Goal: Information Seeking & Learning: Compare options

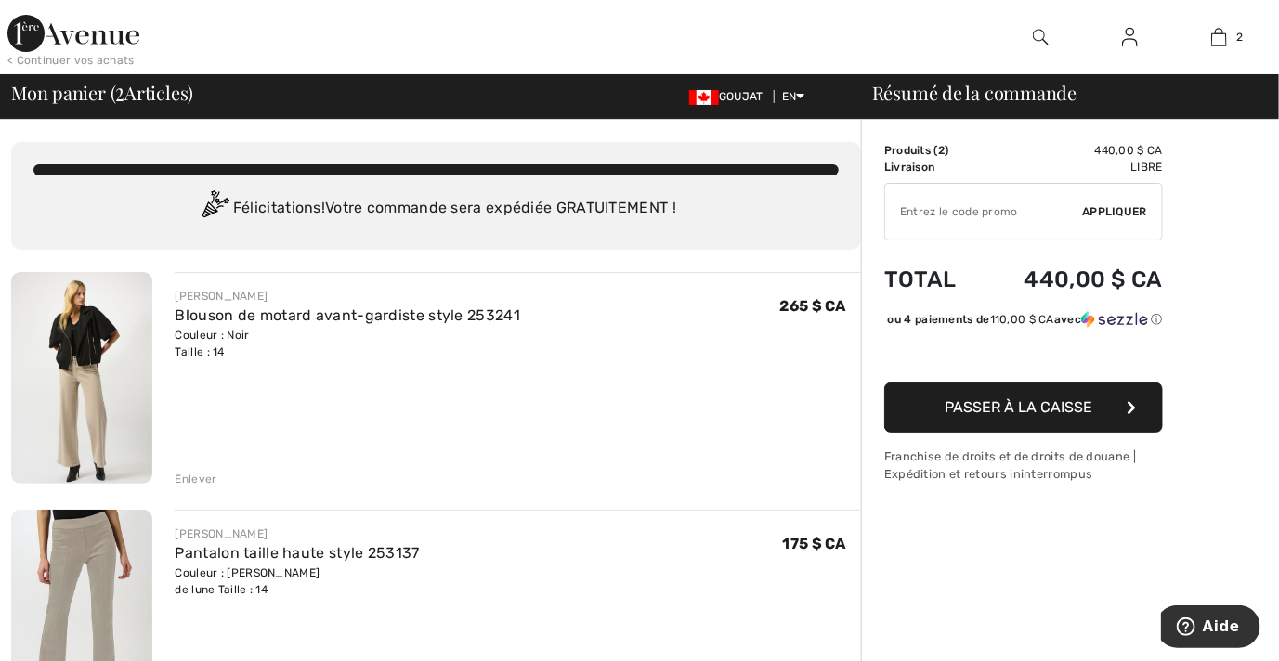
click at [200, 478] on div "Enlever" at bounding box center [196, 479] width 42 height 17
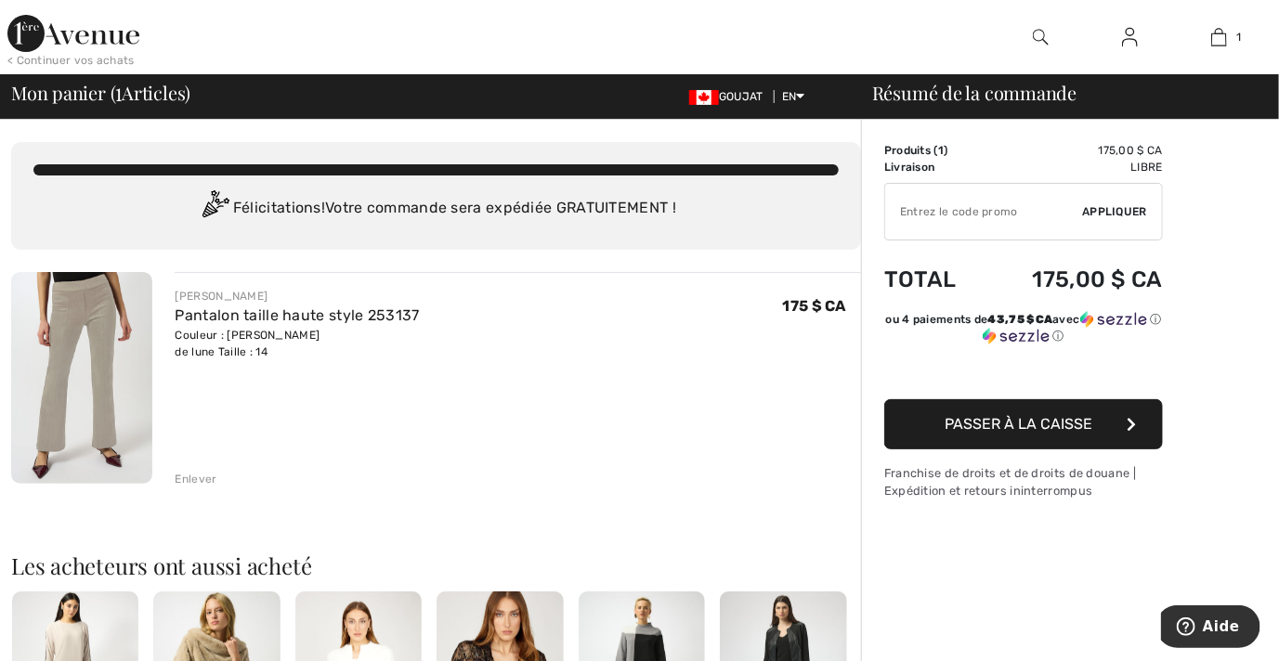
click at [189, 476] on div "Enlever" at bounding box center [196, 479] width 42 height 17
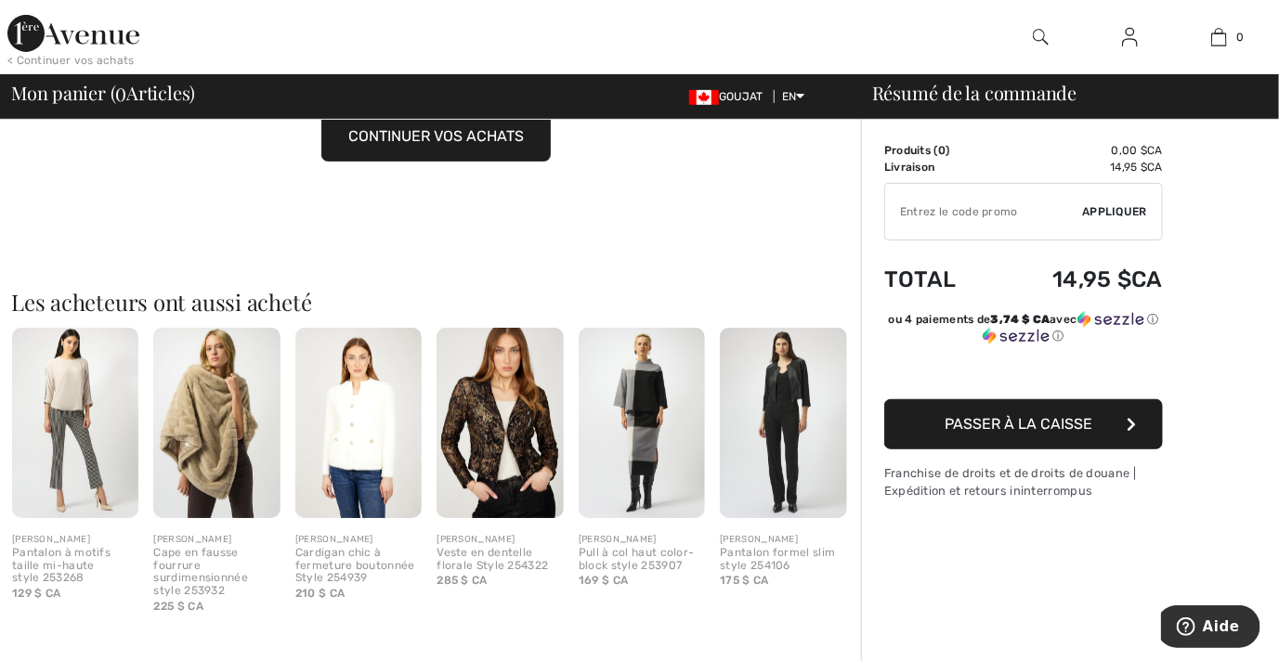
scroll to position [274, 0]
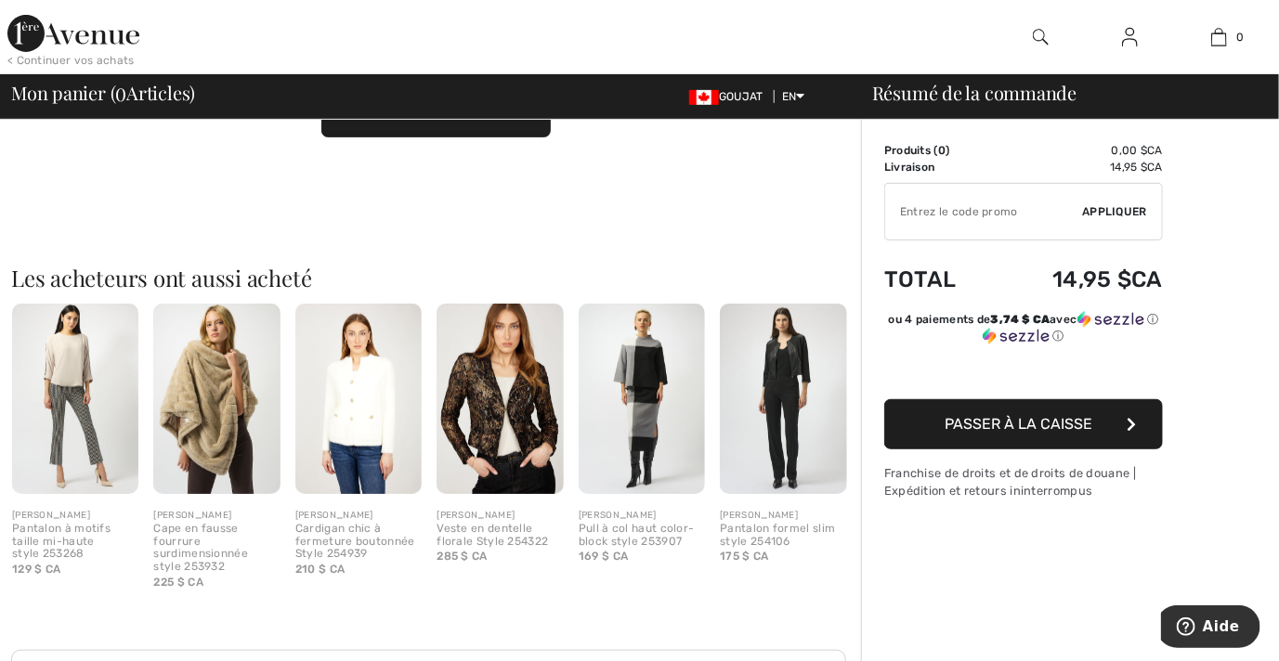
click at [368, 409] on img at bounding box center [358, 399] width 126 height 190
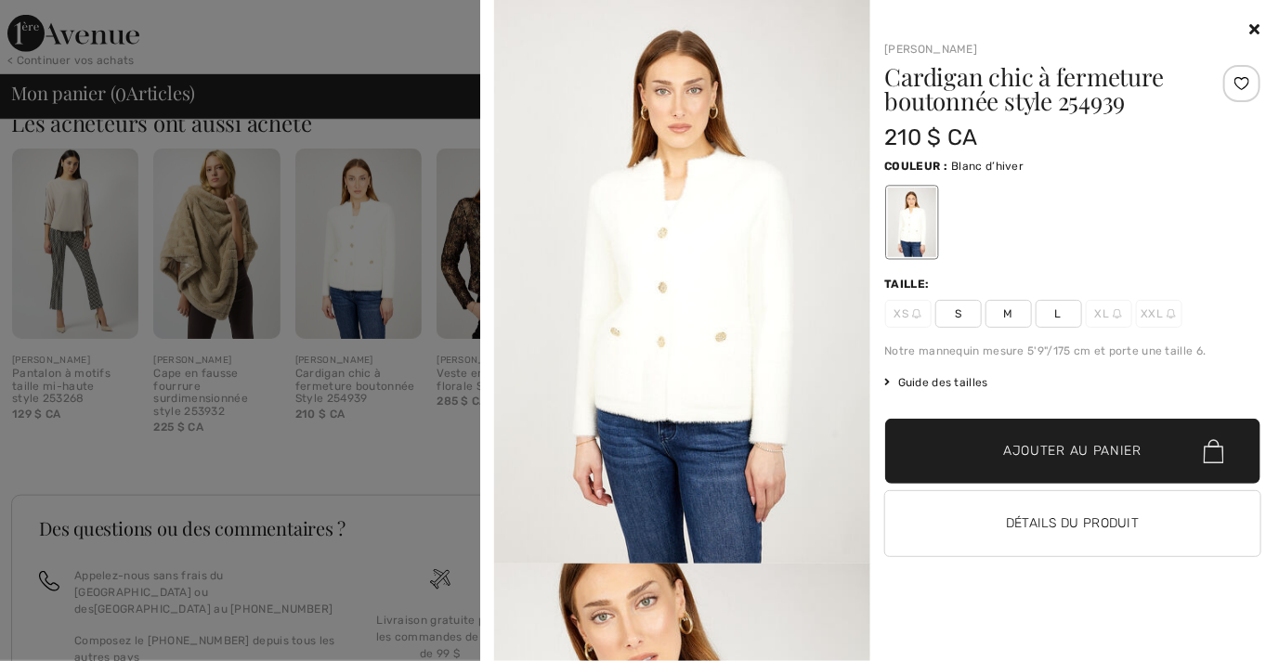
scroll to position [436, 0]
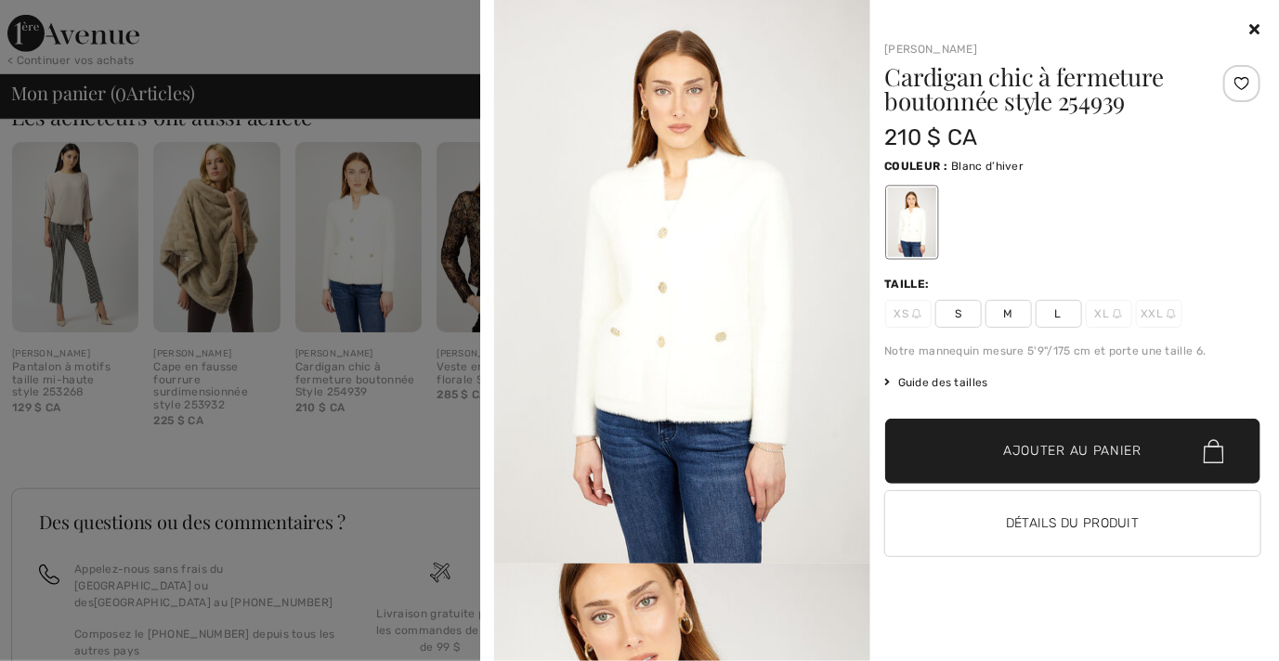
click at [541, 351] on img at bounding box center [682, 282] width 376 height 564
click at [762, 396] on img at bounding box center [682, 282] width 376 height 564
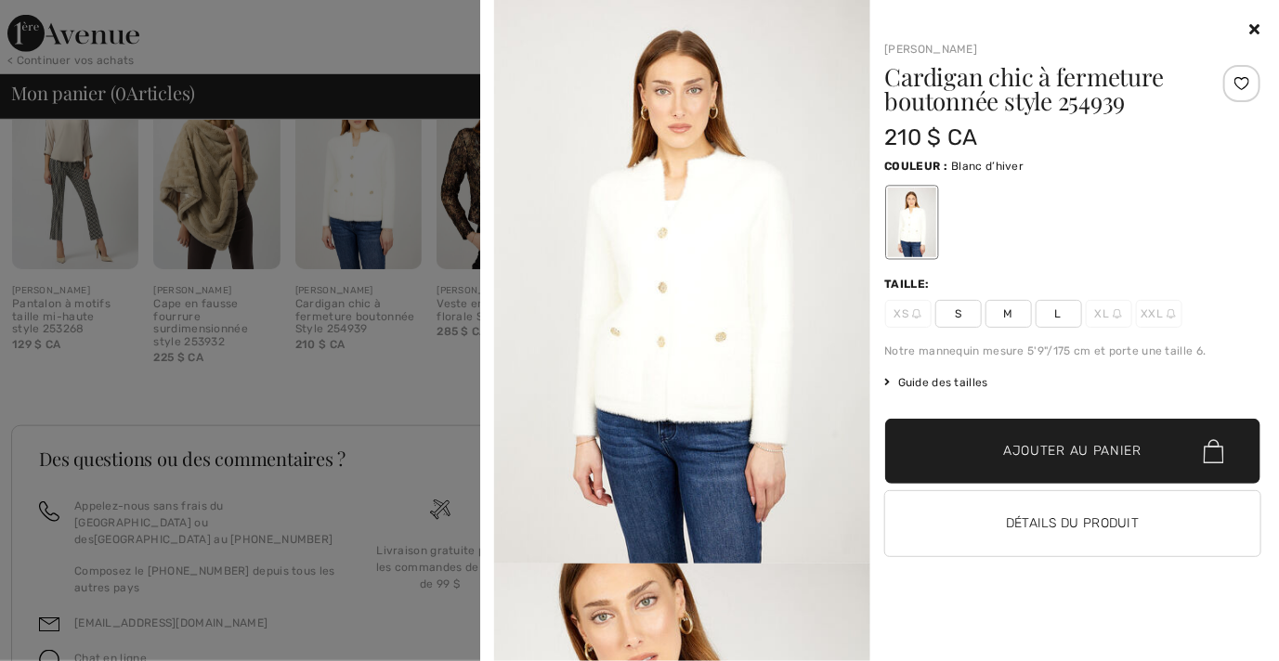
scroll to position [503, 0]
drag, startPoint x: 1239, startPoint y: 85, endPoint x: 1233, endPoint y: 104, distance: 20.3
click at [1239, 86] on div at bounding box center [1241, 83] width 37 height 37
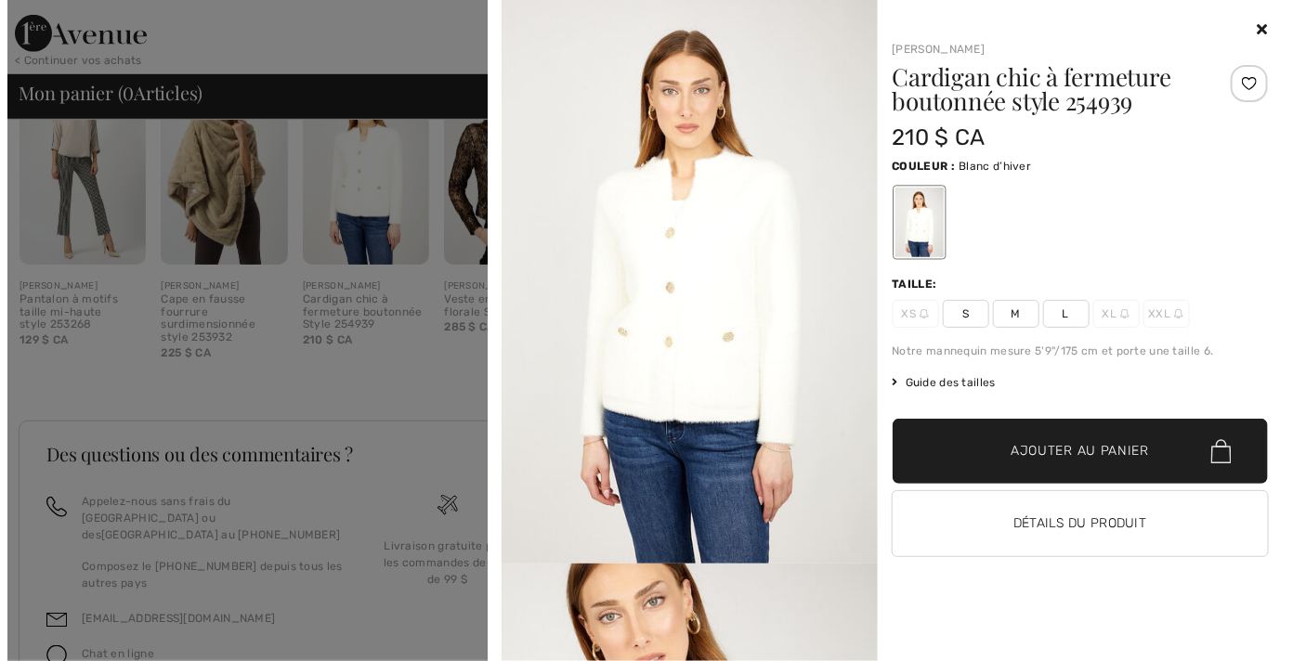
scroll to position [506, 0]
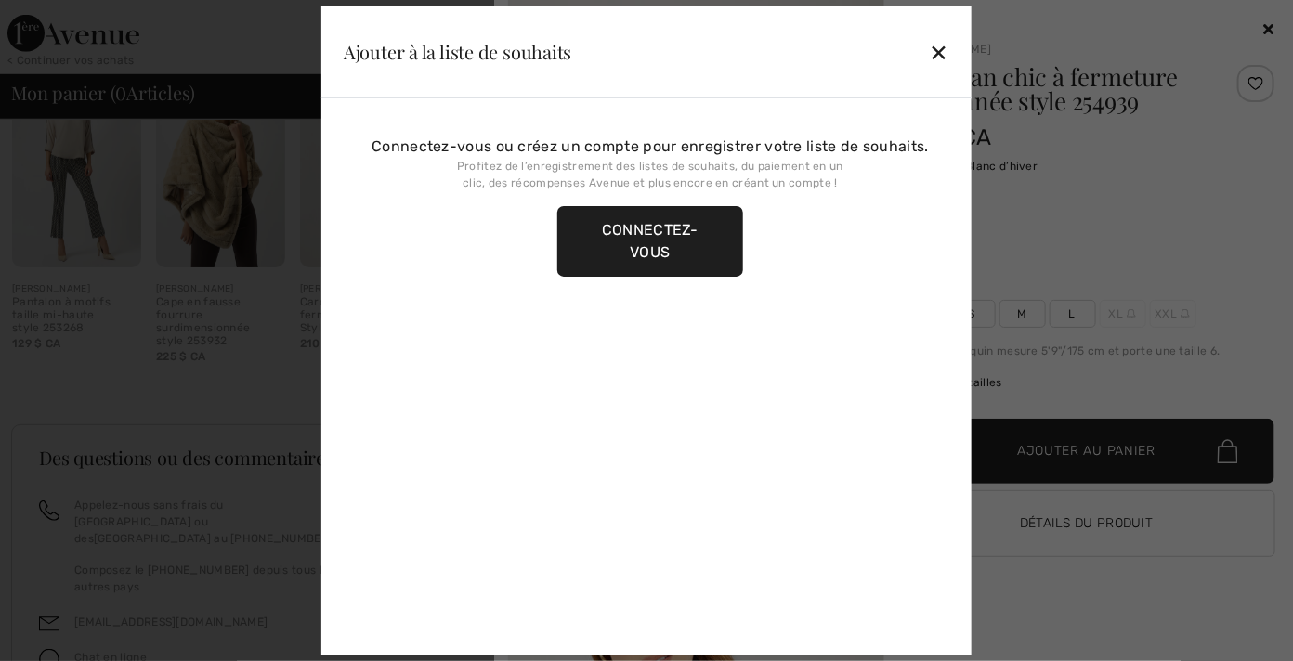
click at [937, 52] on div "✕" at bounding box center [940, 52] width 20 height 39
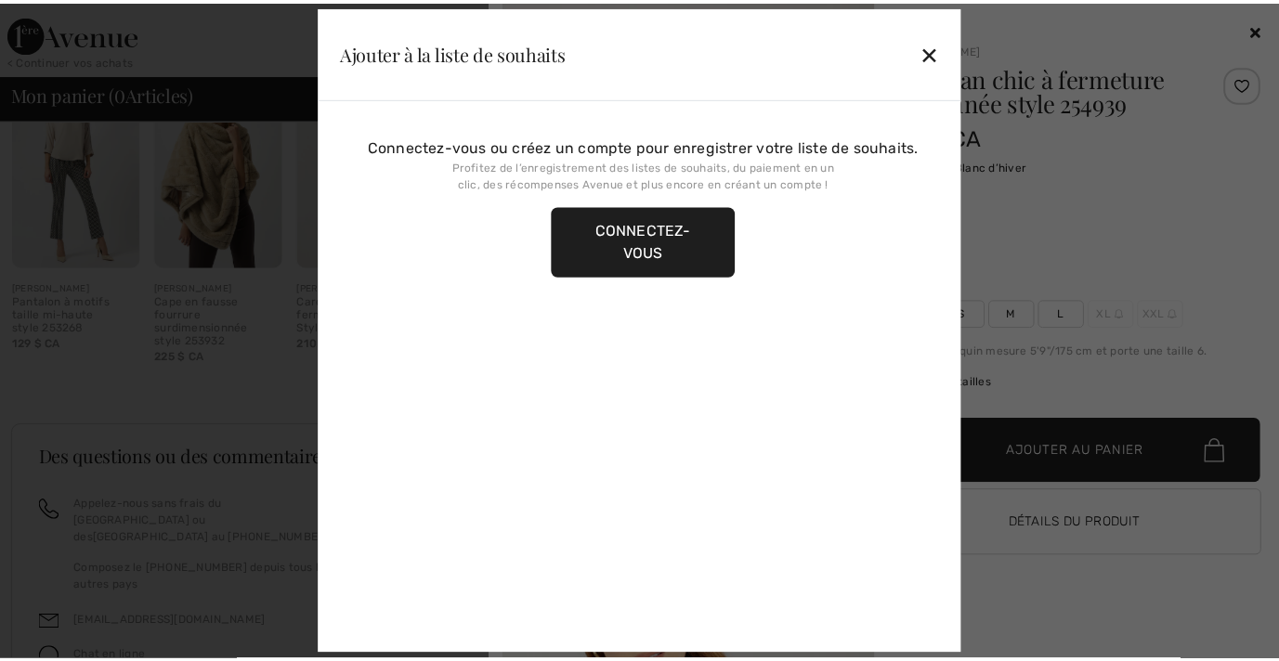
scroll to position [503, 0]
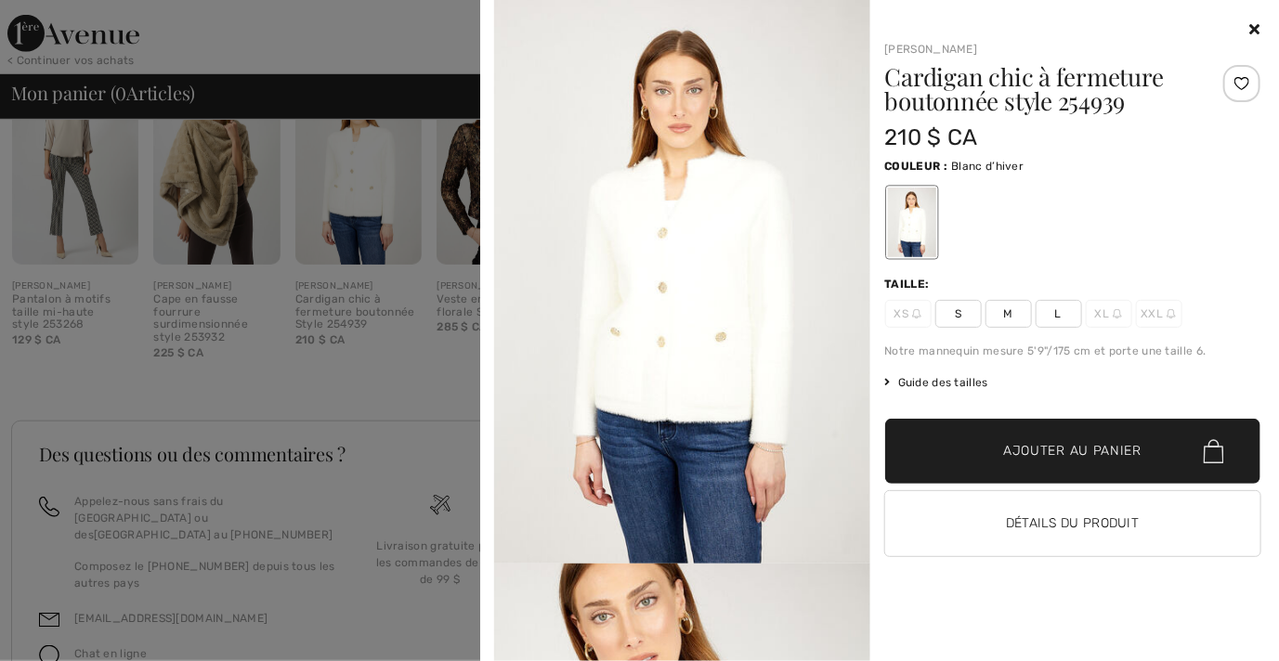
click at [1253, 29] on icon at bounding box center [1255, 28] width 10 height 15
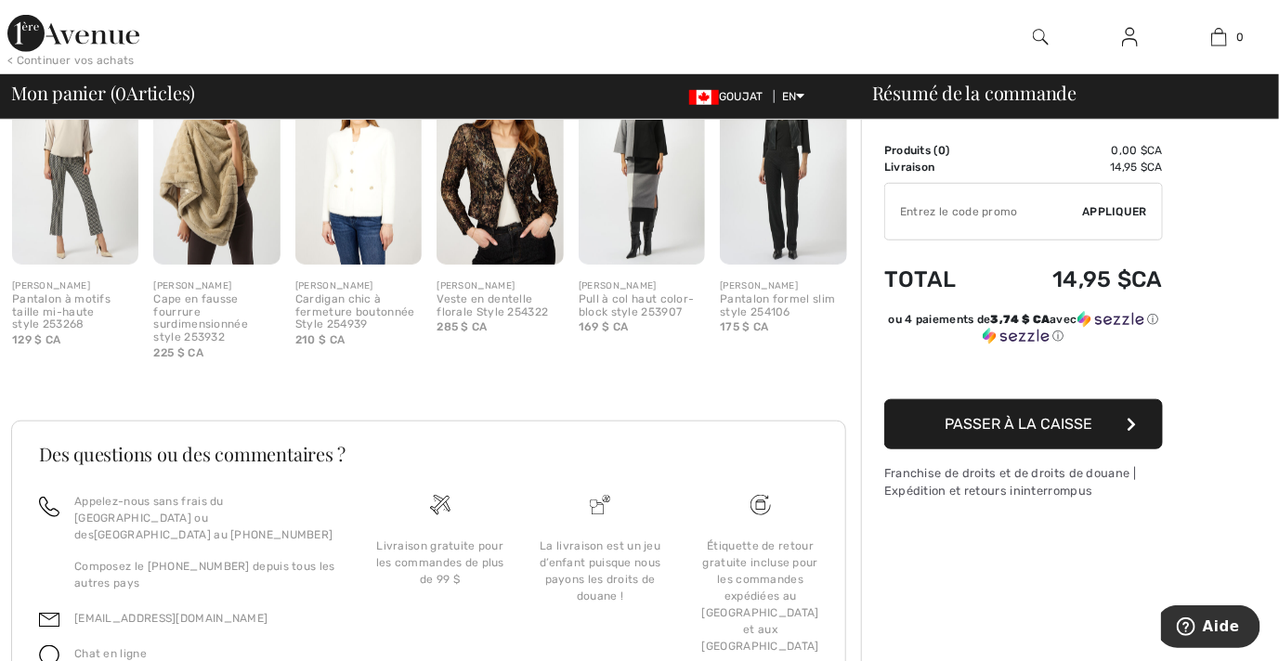
click at [327, 309] on div "Cardigan chic à fermeture boutonnée Style 254939" at bounding box center [358, 312] width 126 height 38
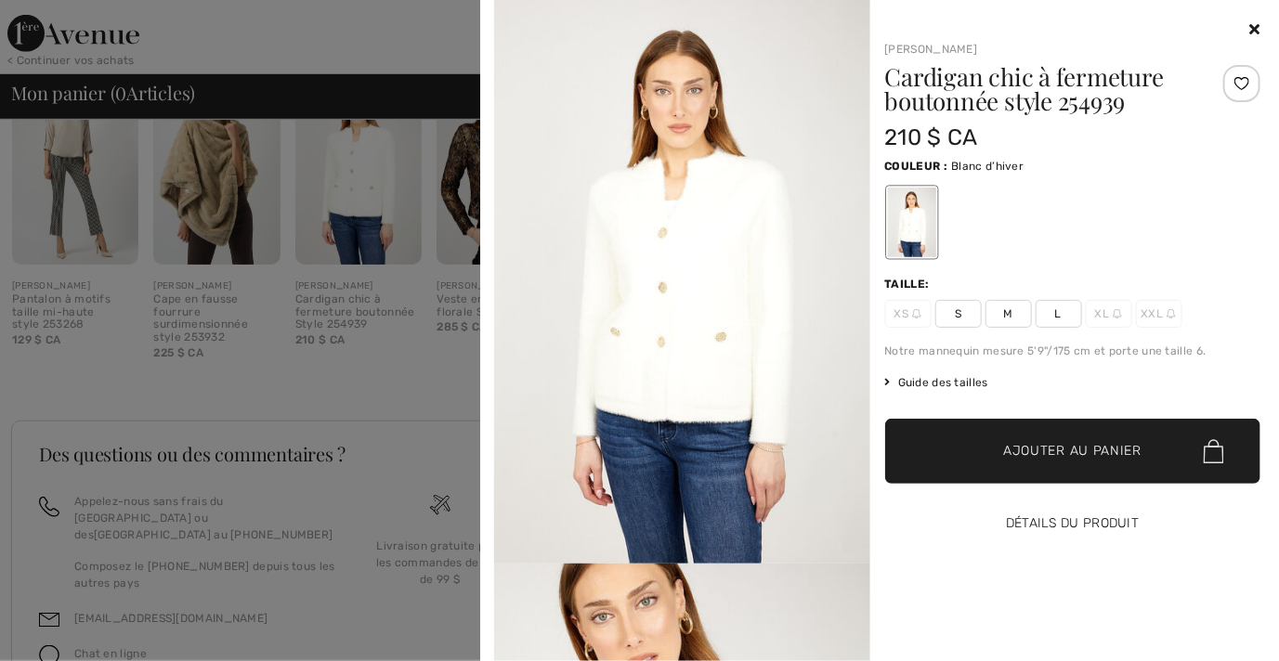
click at [1013, 527] on button "Détails du produit" at bounding box center [1073, 523] width 376 height 65
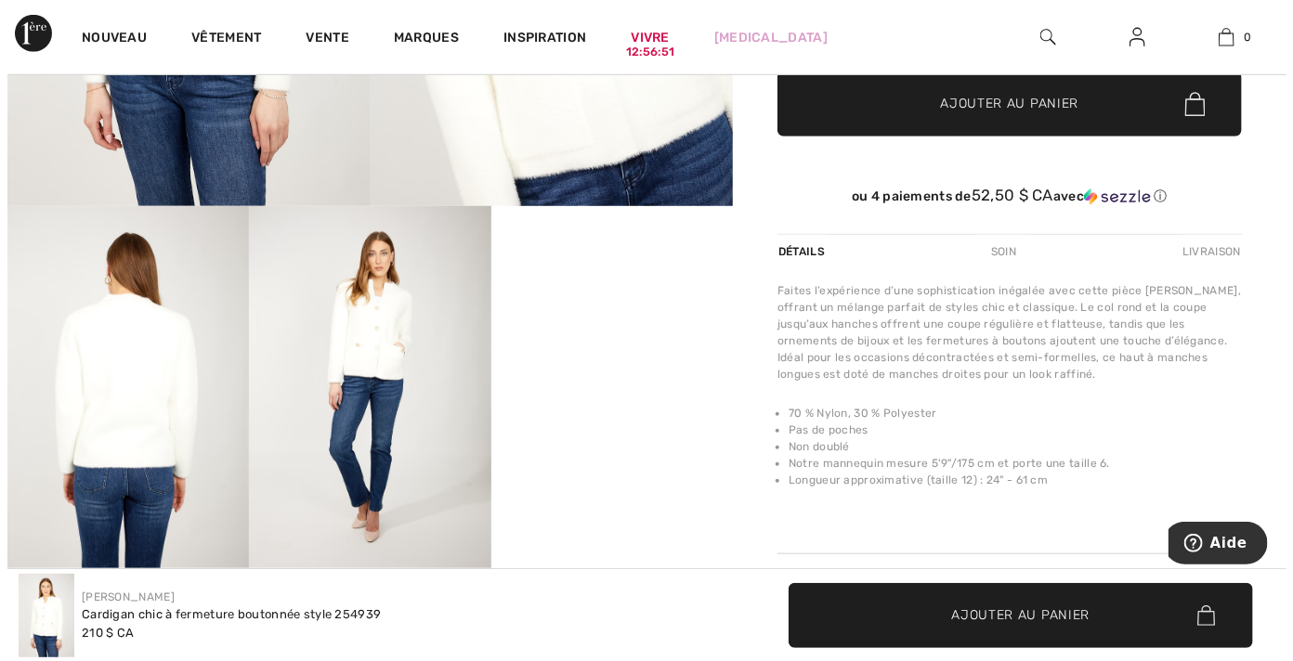
scroll to position [375, 0]
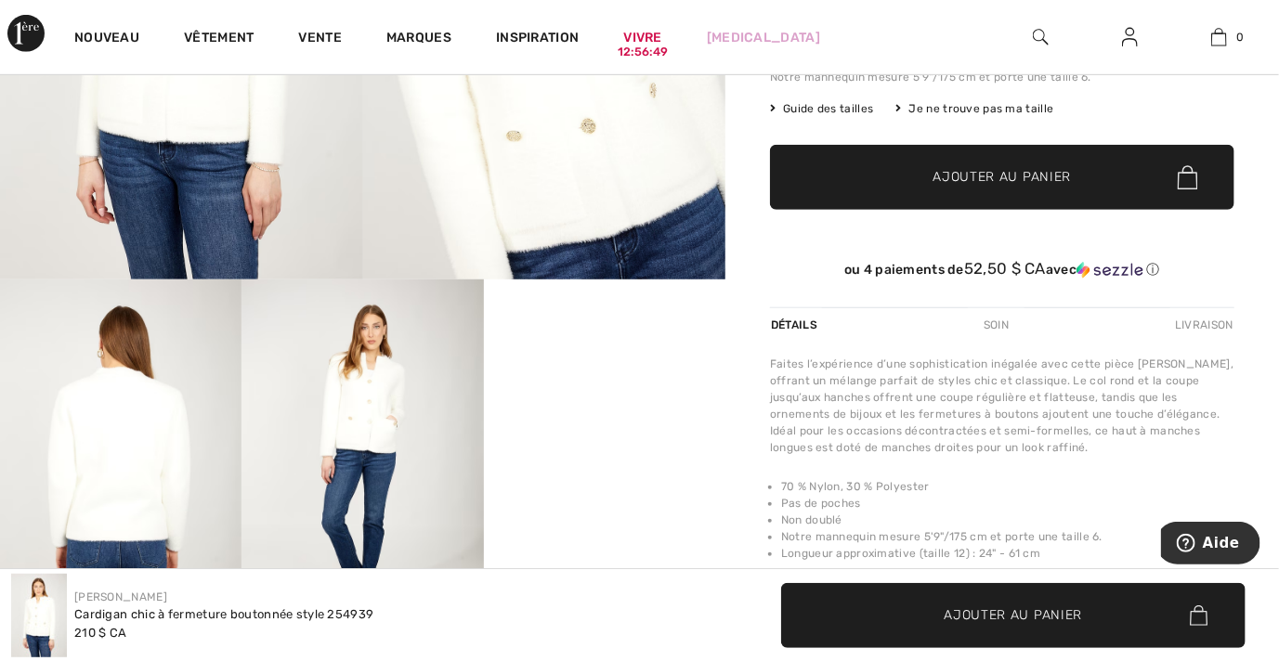
click at [146, 393] on img at bounding box center [120, 461] width 241 height 362
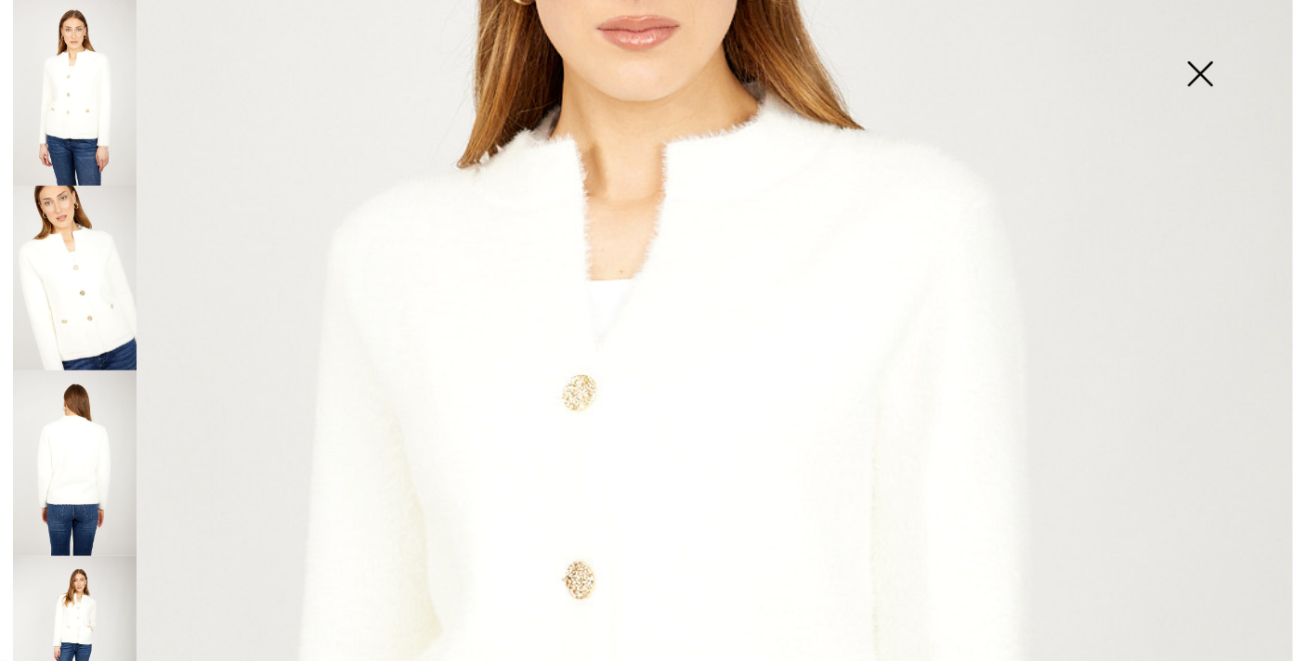
scroll to position [279, 0]
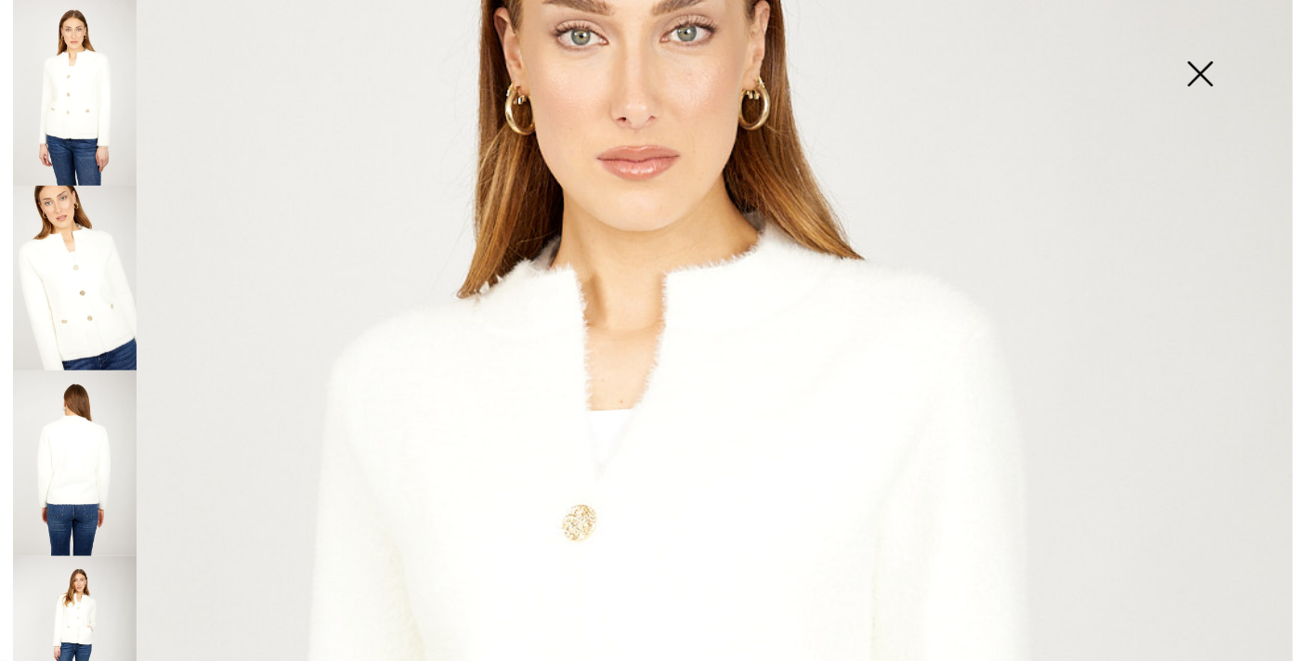
click at [91, 304] on img at bounding box center [75, 279] width 124 height 186
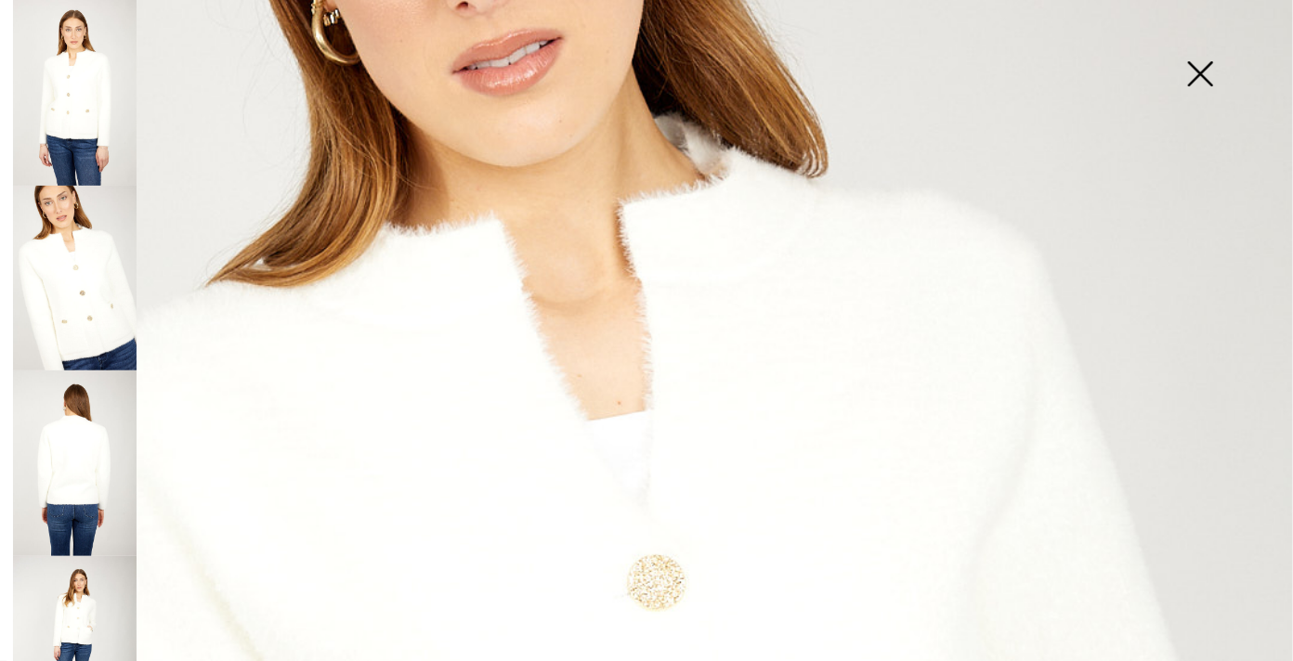
click at [74, 441] on img at bounding box center [75, 464] width 124 height 186
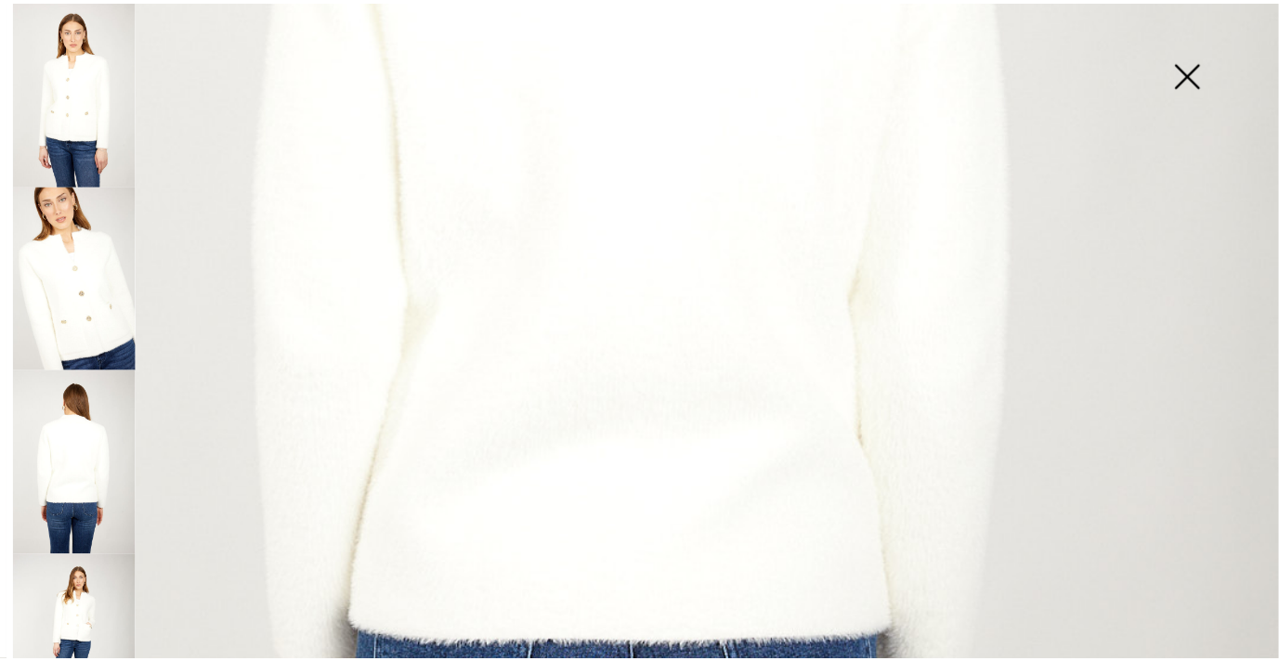
scroll to position [781, 0]
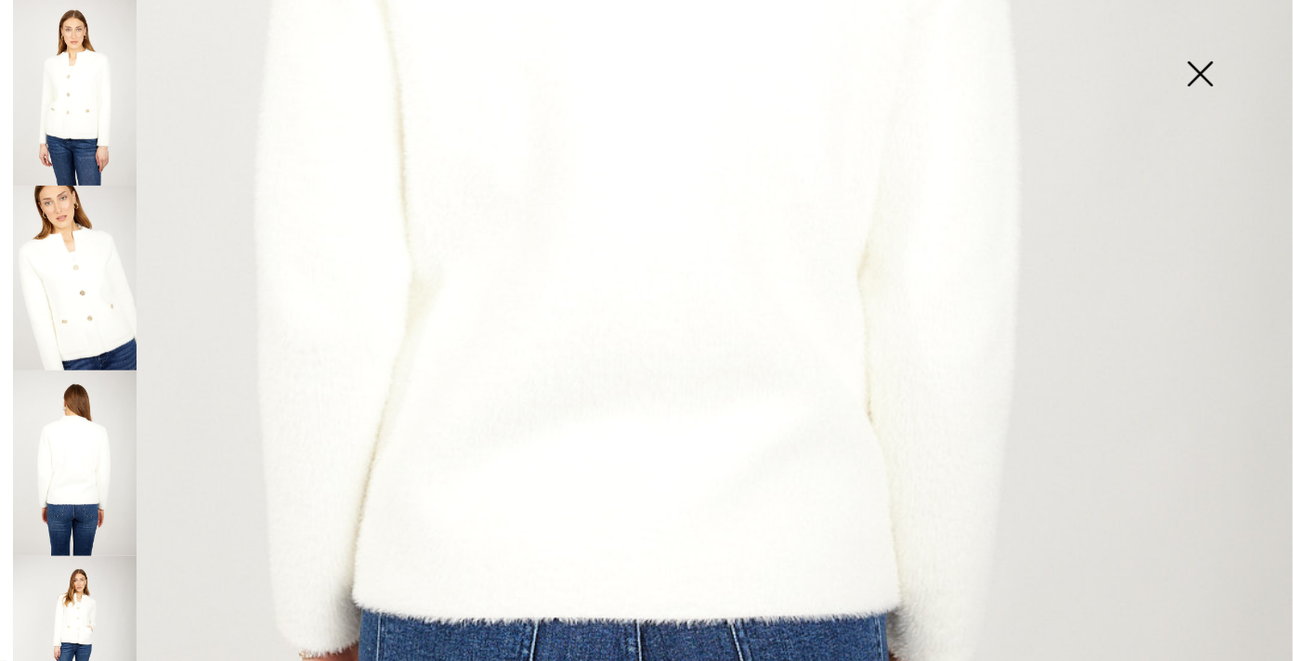
click at [1202, 64] on img at bounding box center [1199, 76] width 93 height 96
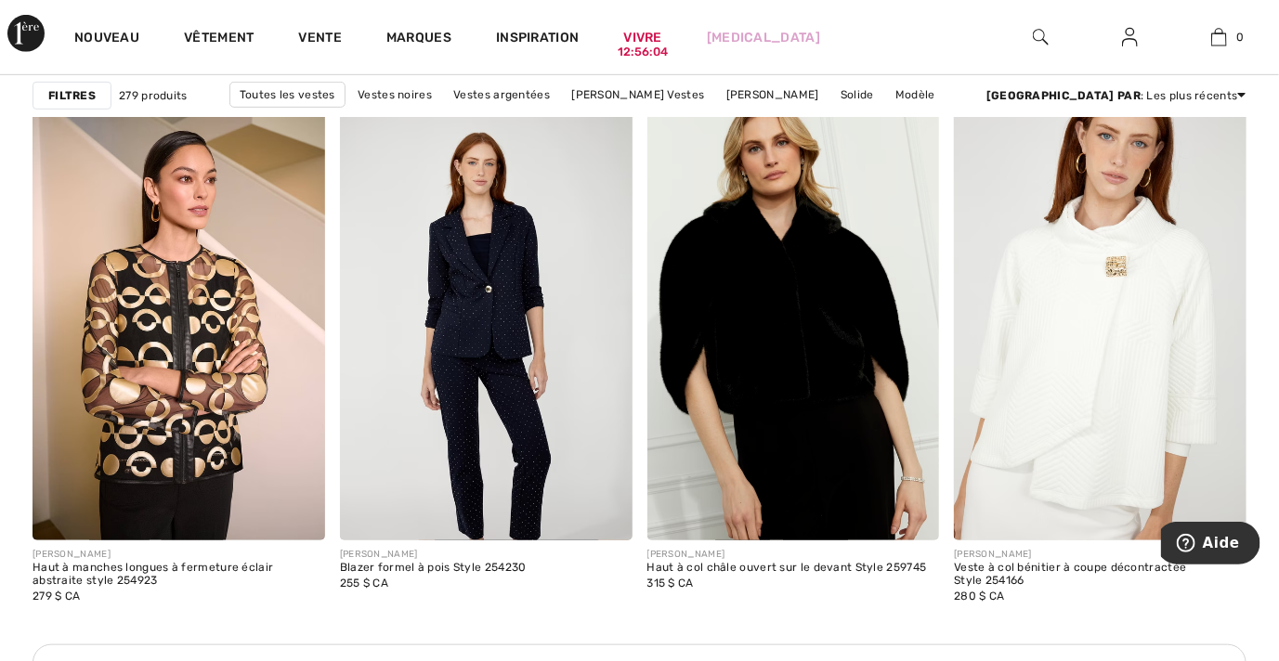
scroll to position [6145, 0]
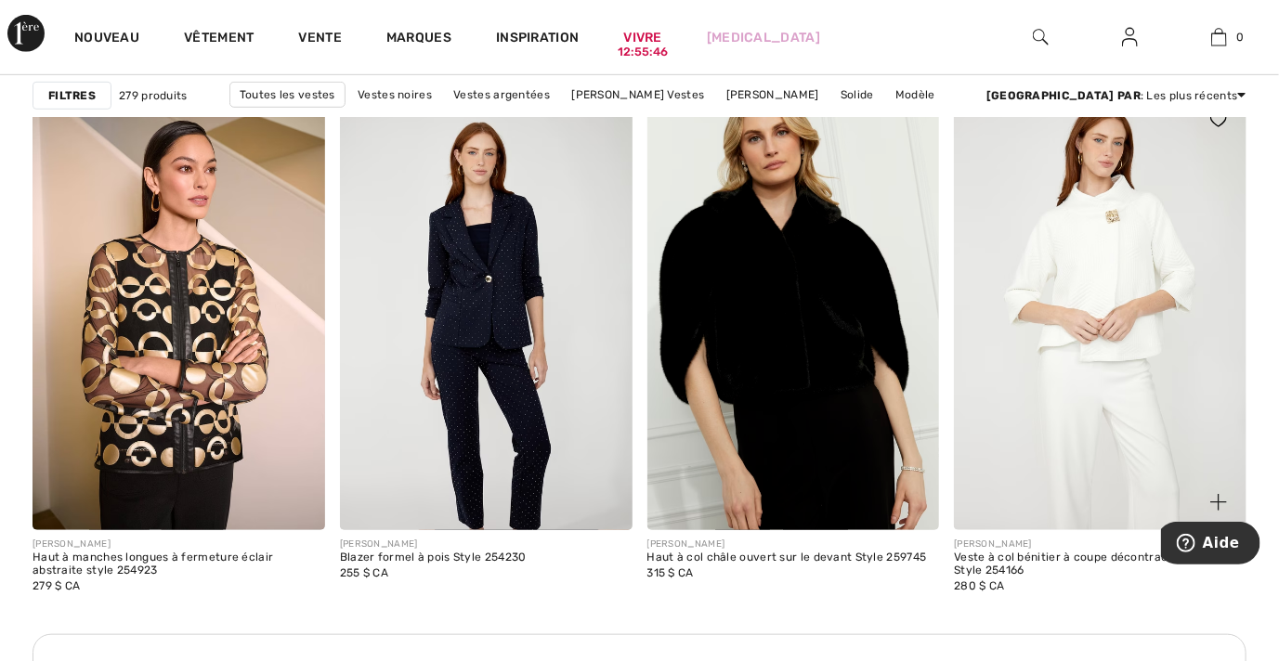
click at [1130, 259] on img at bounding box center [1100, 311] width 293 height 438
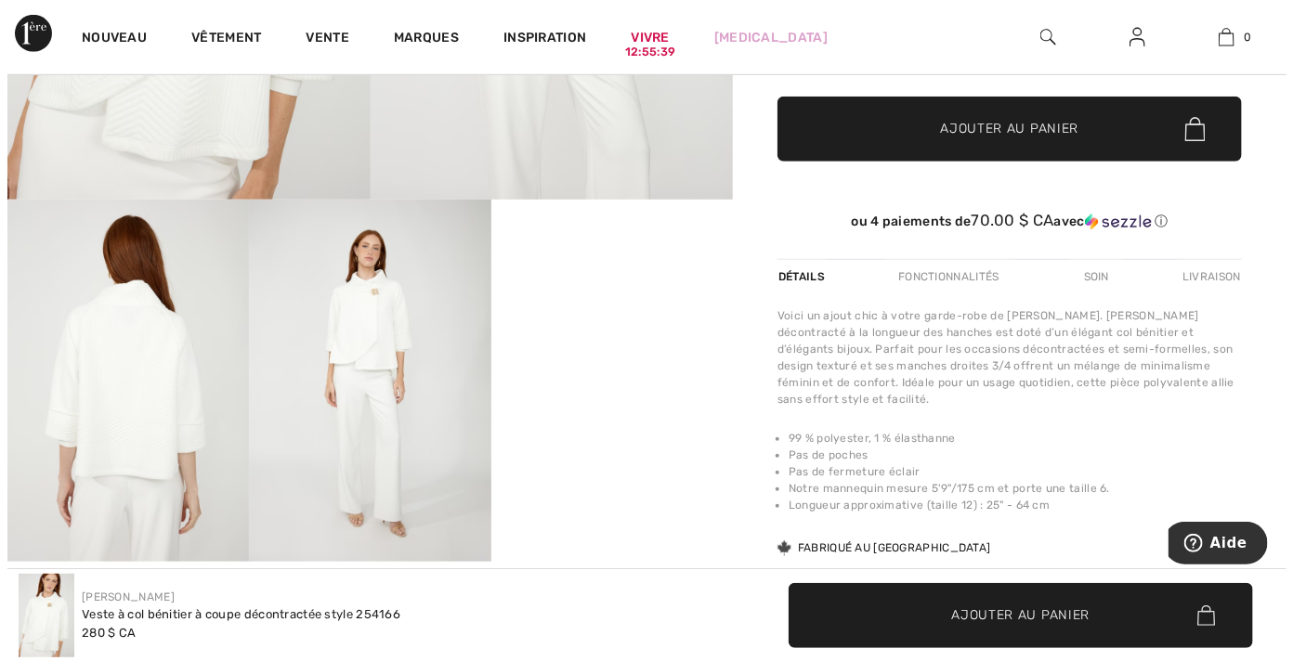
scroll to position [460, 0]
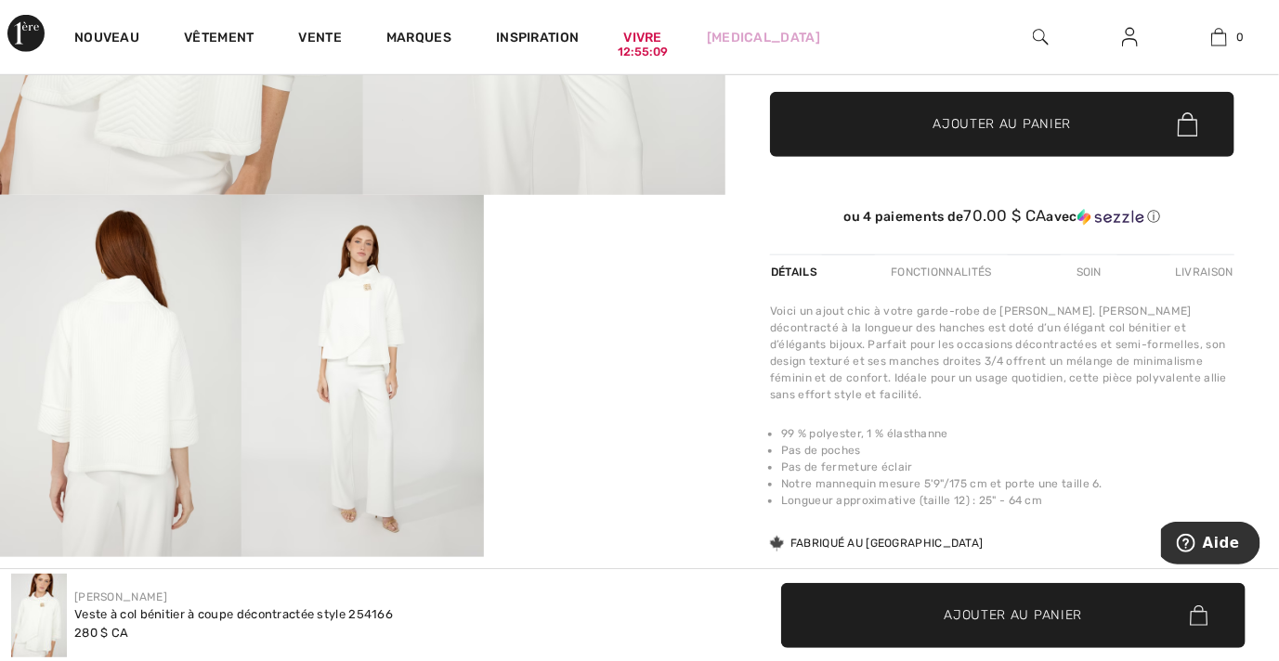
click at [152, 324] on img at bounding box center [120, 376] width 241 height 362
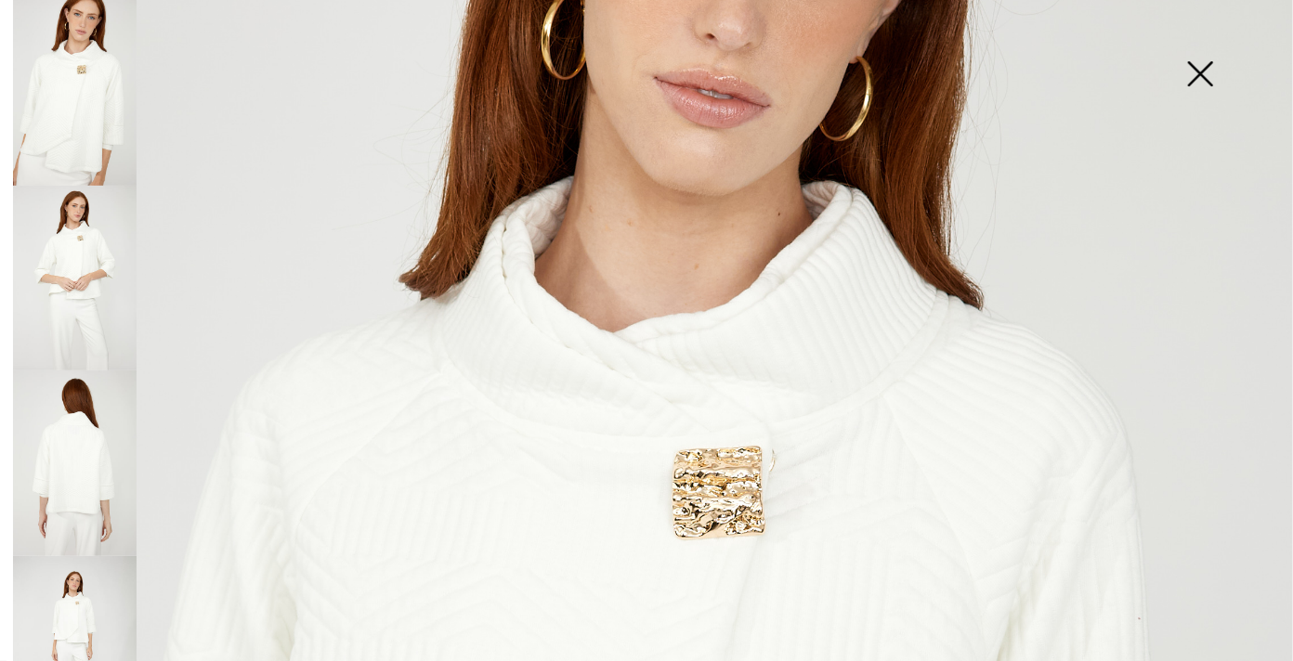
scroll to position [233, 0]
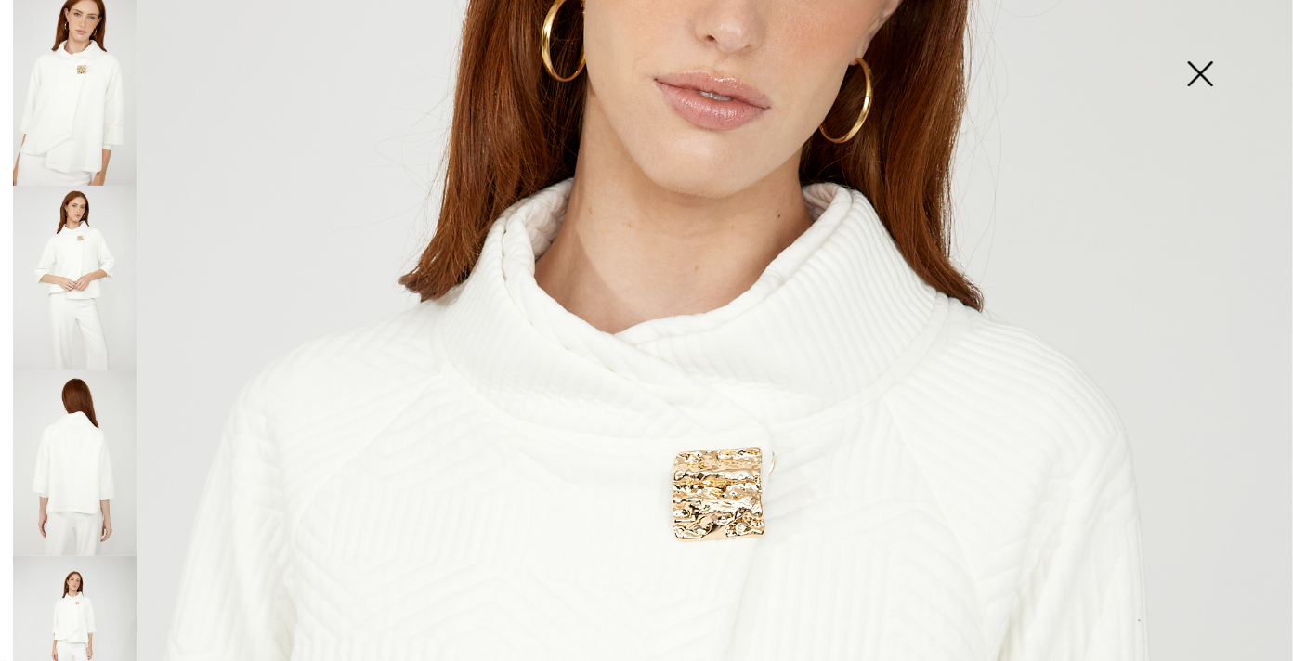
click at [71, 254] on img at bounding box center [75, 279] width 124 height 186
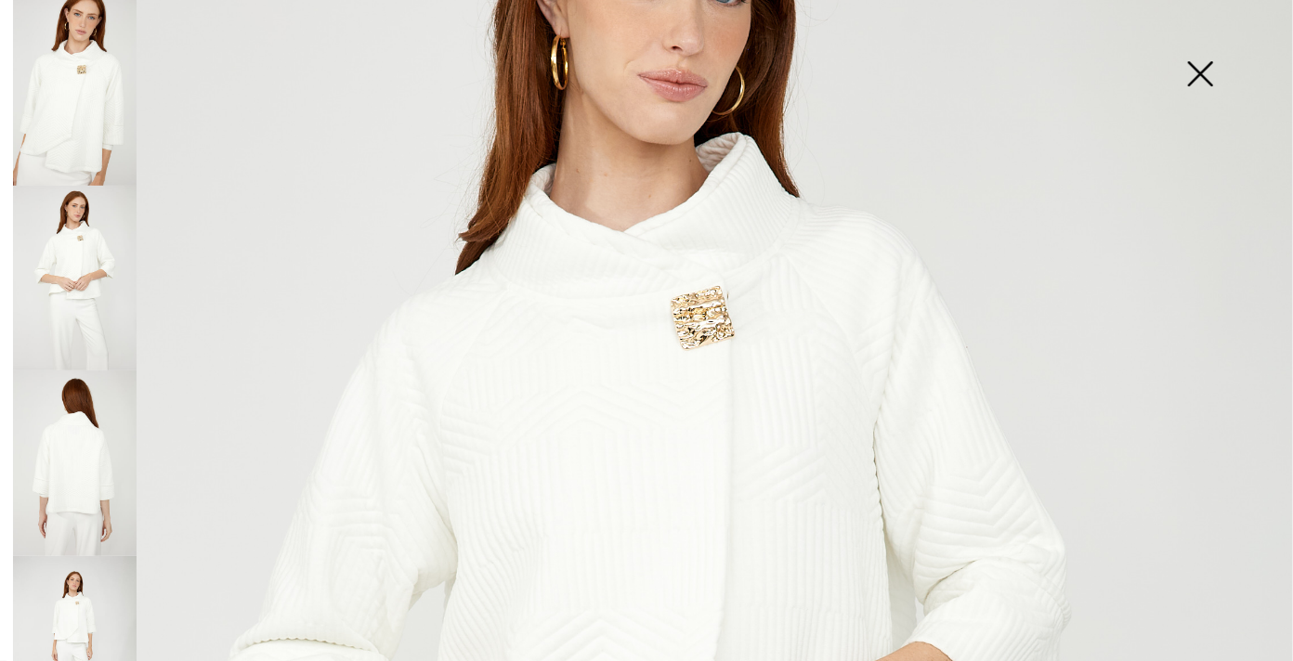
click at [65, 423] on img at bounding box center [75, 464] width 124 height 186
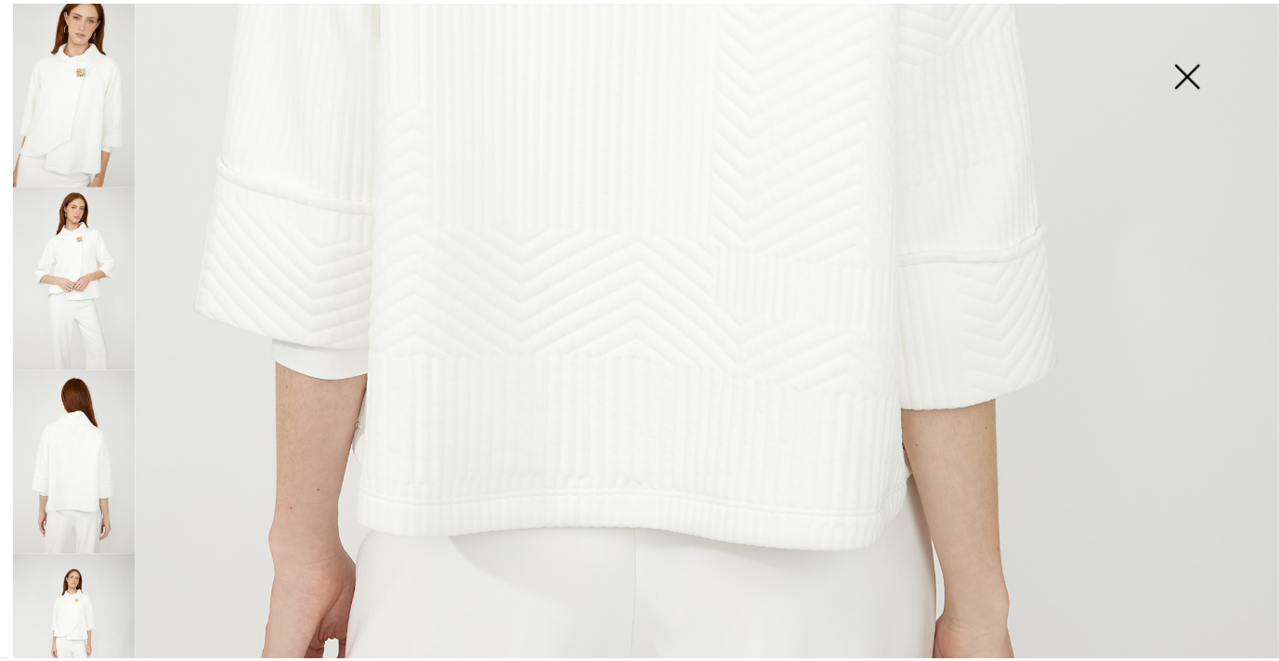
scroll to position [952, 0]
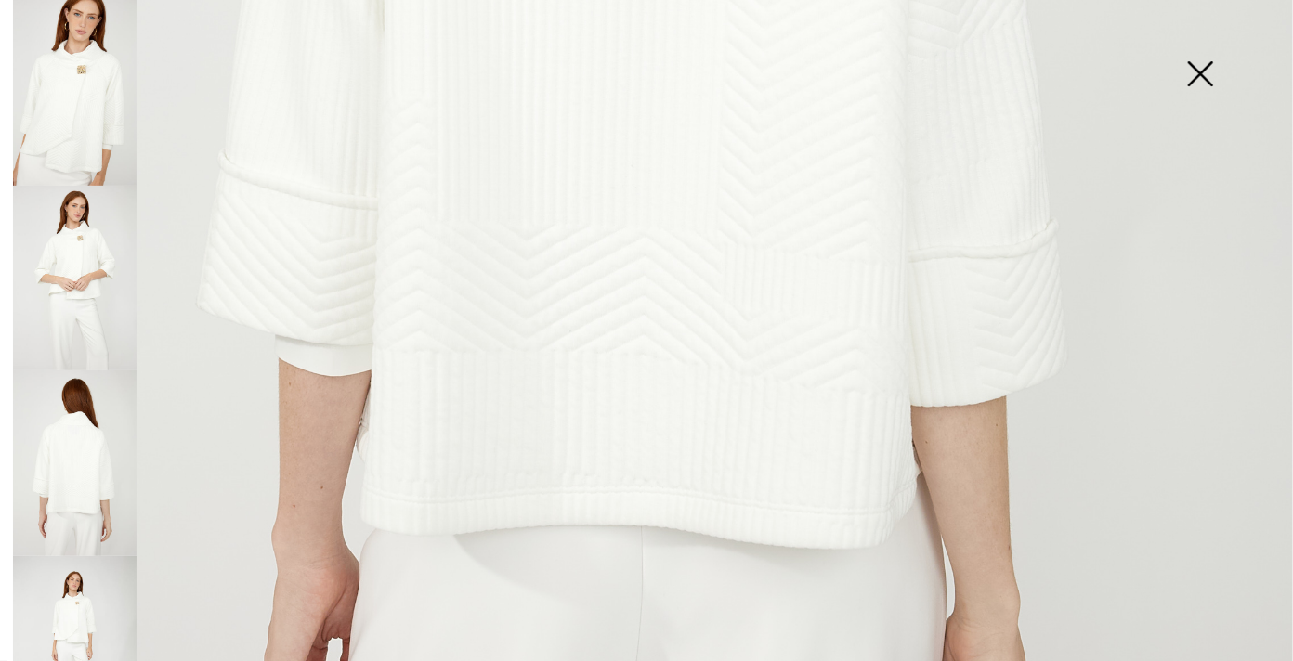
click at [1201, 72] on img at bounding box center [1199, 76] width 93 height 96
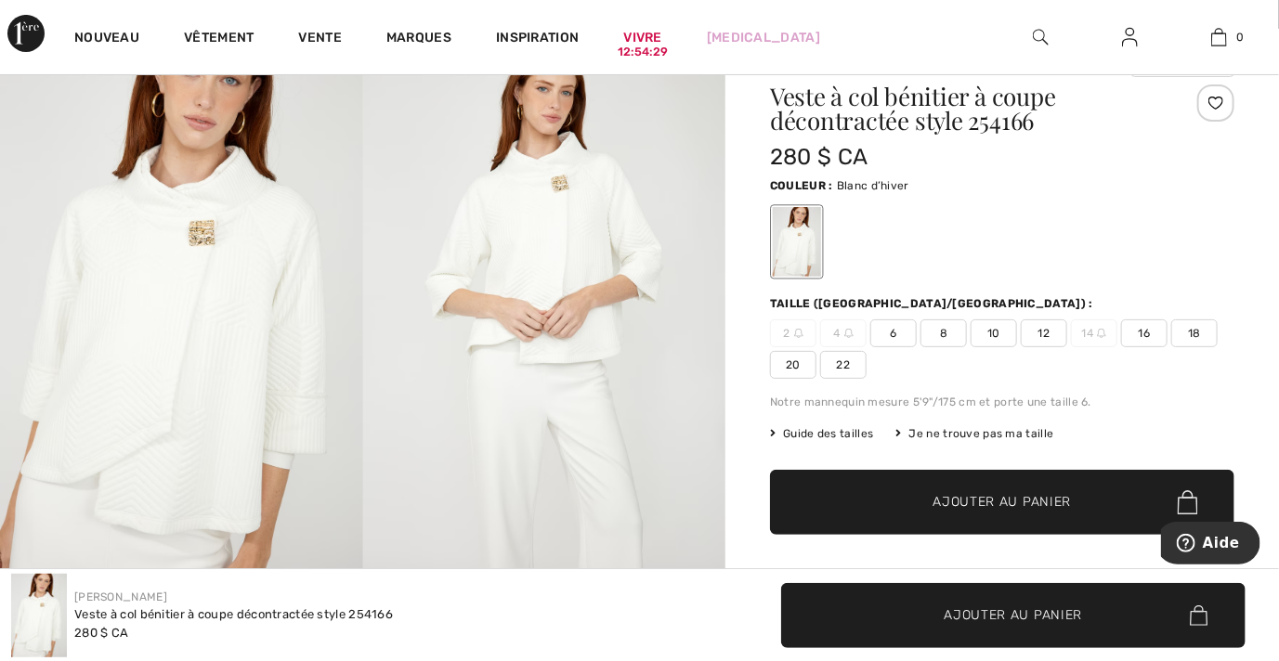
scroll to position [70, 0]
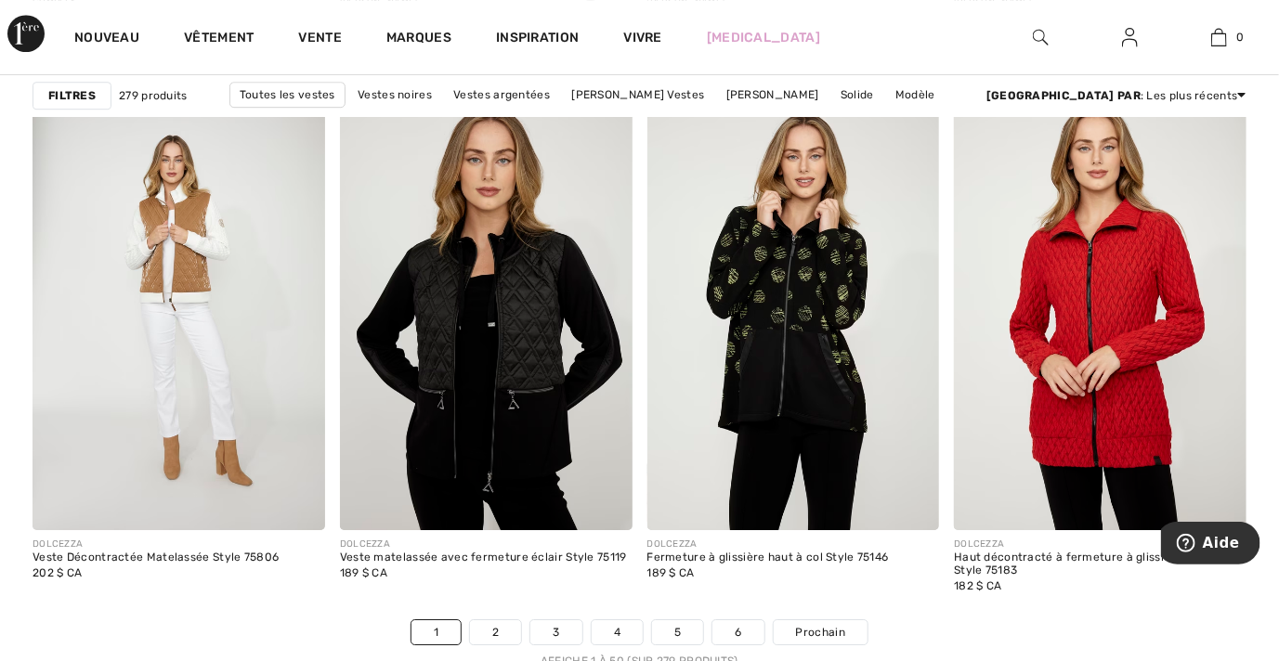
scroll to position [8041, 0]
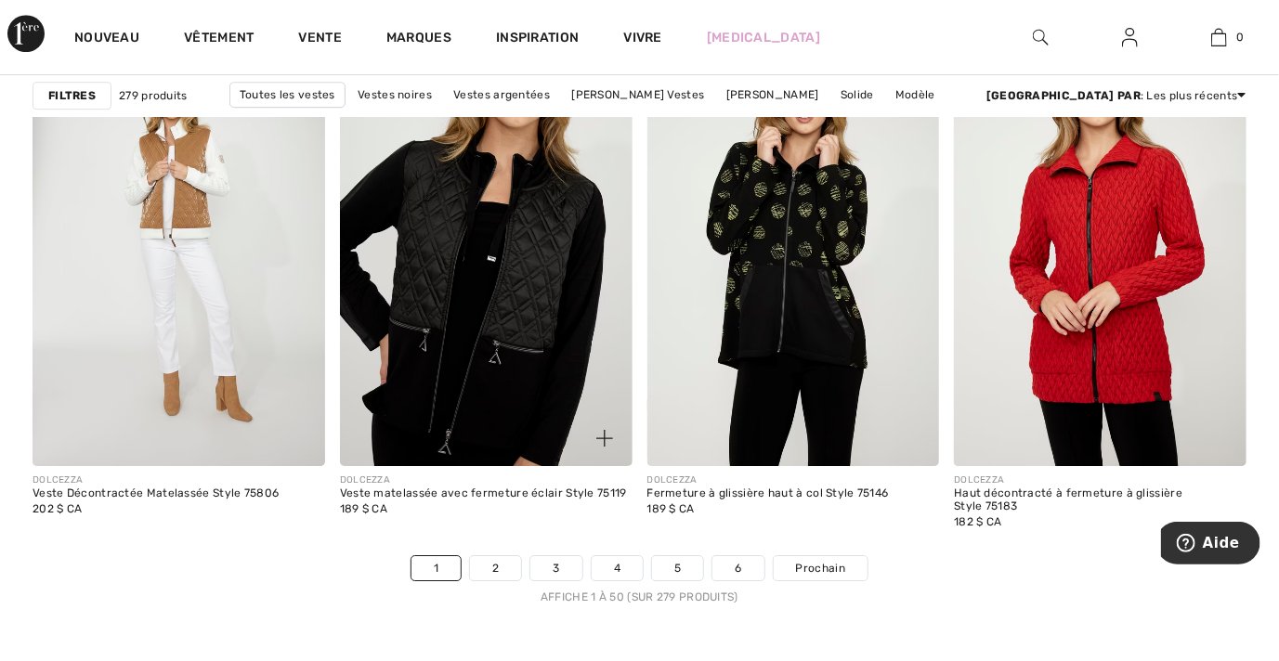
click at [506, 371] on img at bounding box center [486, 247] width 293 height 438
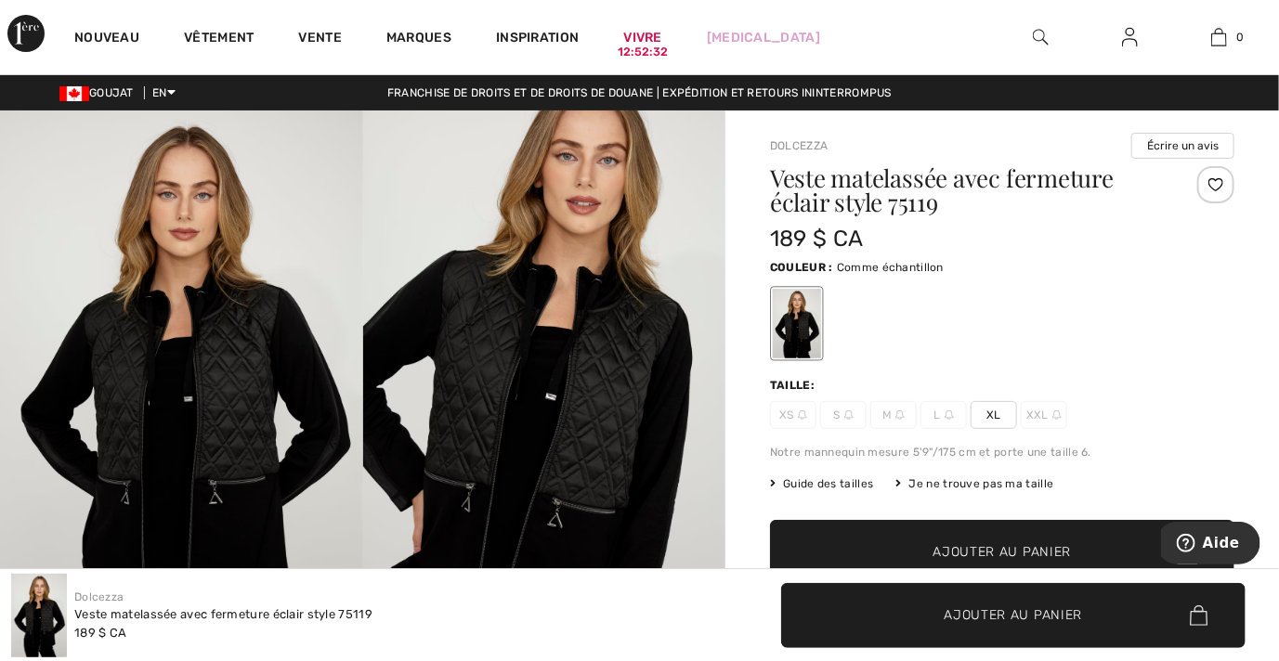
click at [943, 417] on span "L" at bounding box center [943, 415] width 46 height 28
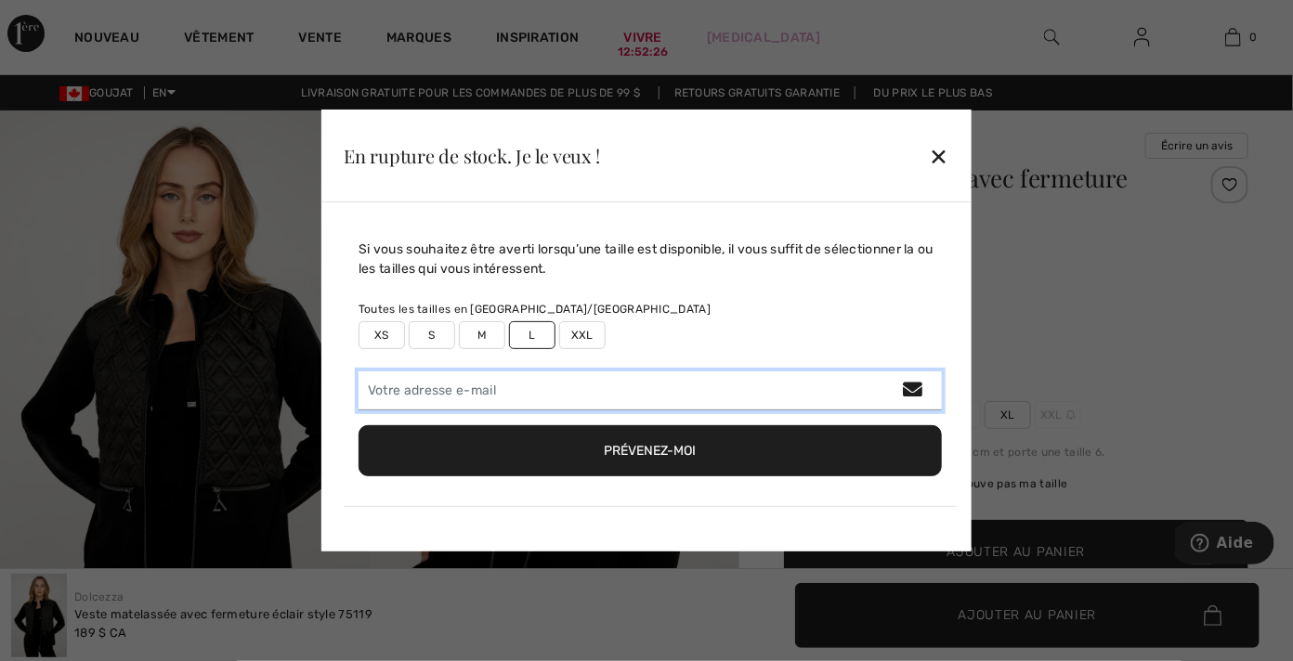
click at [387, 388] on input "email" at bounding box center [649, 390] width 583 height 39
type input "jeanlevasseur@videotron.ca"
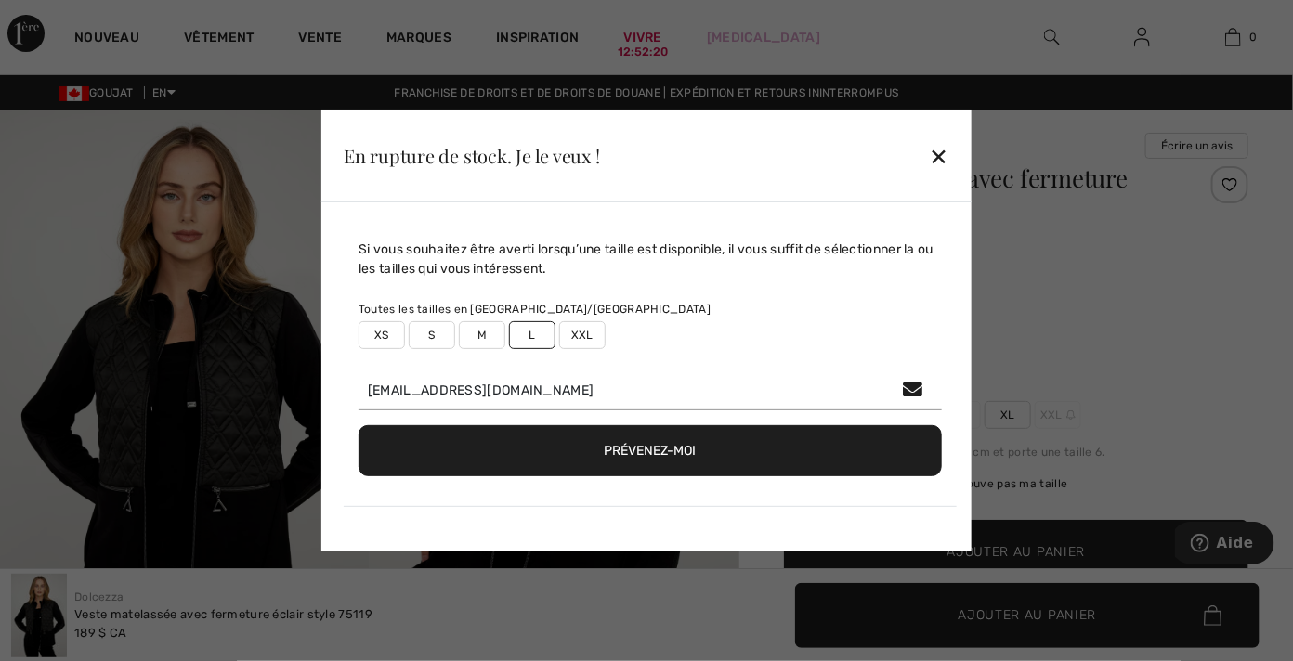
click at [692, 453] on button "Prévenez-moi" at bounding box center [649, 450] width 583 height 51
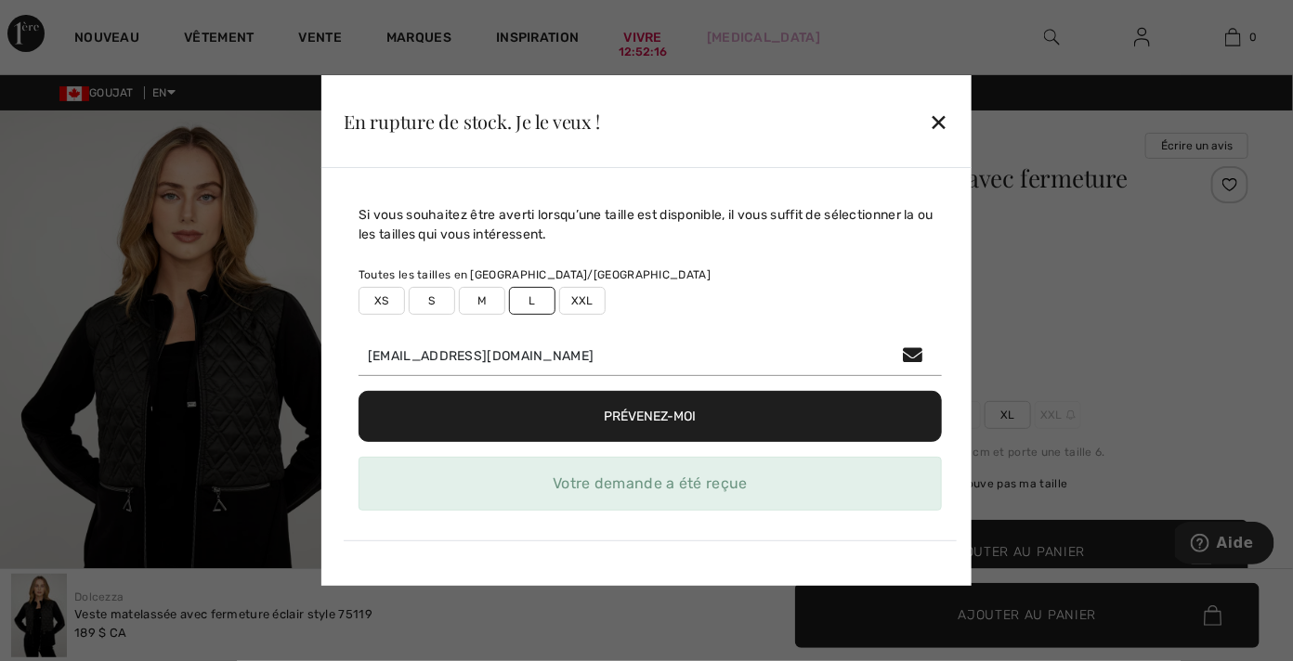
click at [943, 123] on div "✕" at bounding box center [940, 121] width 20 height 39
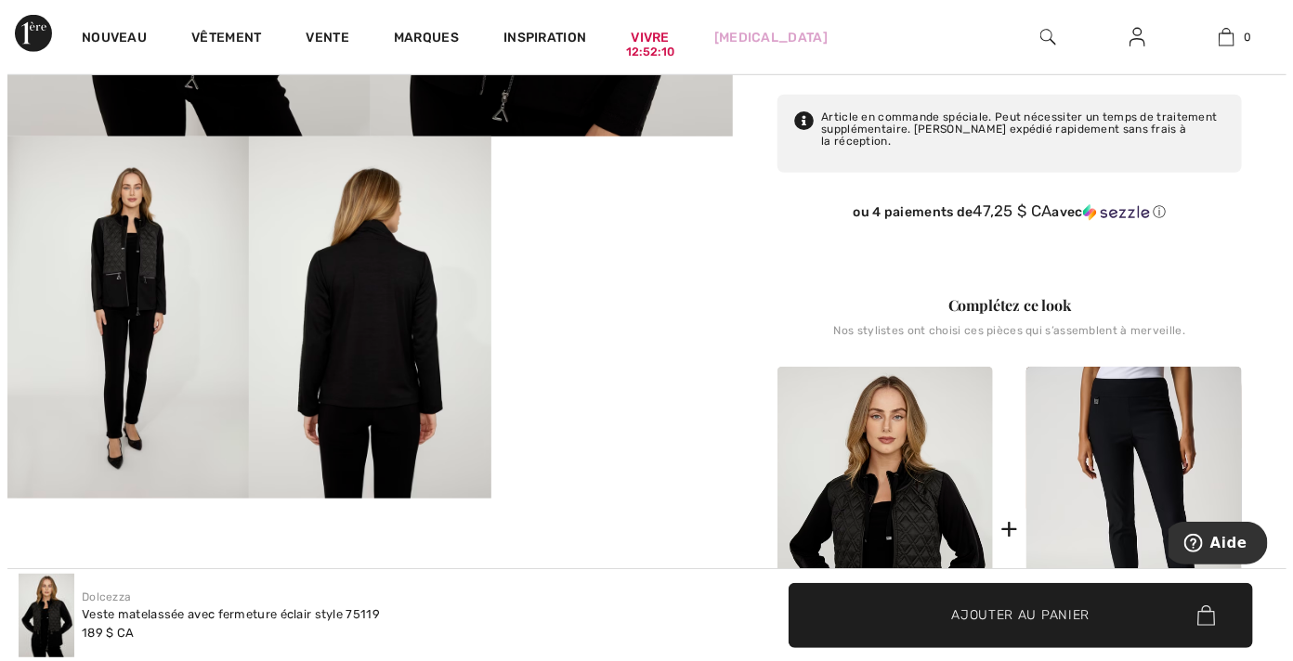
scroll to position [555, 0]
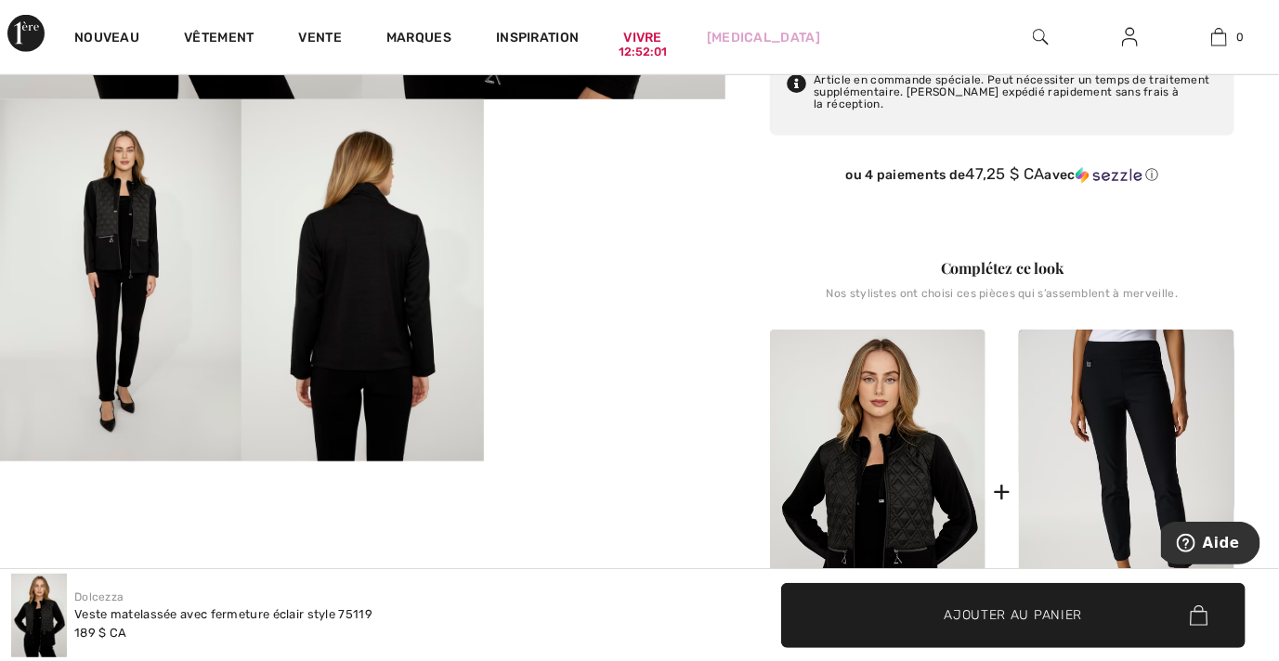
click at [644, 220] on video "Votre navigateur ne prend pas en charge la balise vidéo." at bounding box center [604, 159] width 241 height 121
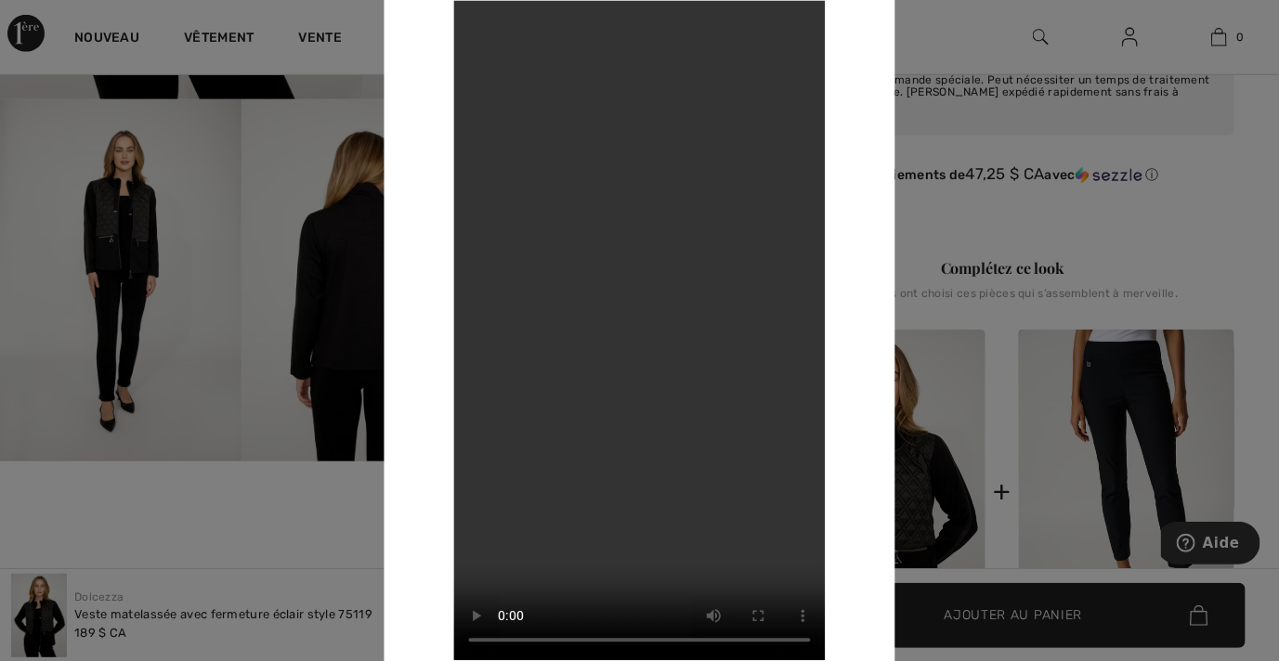
click at [357, 246] on div at bounding box center [639, 330] width 1279 height 661
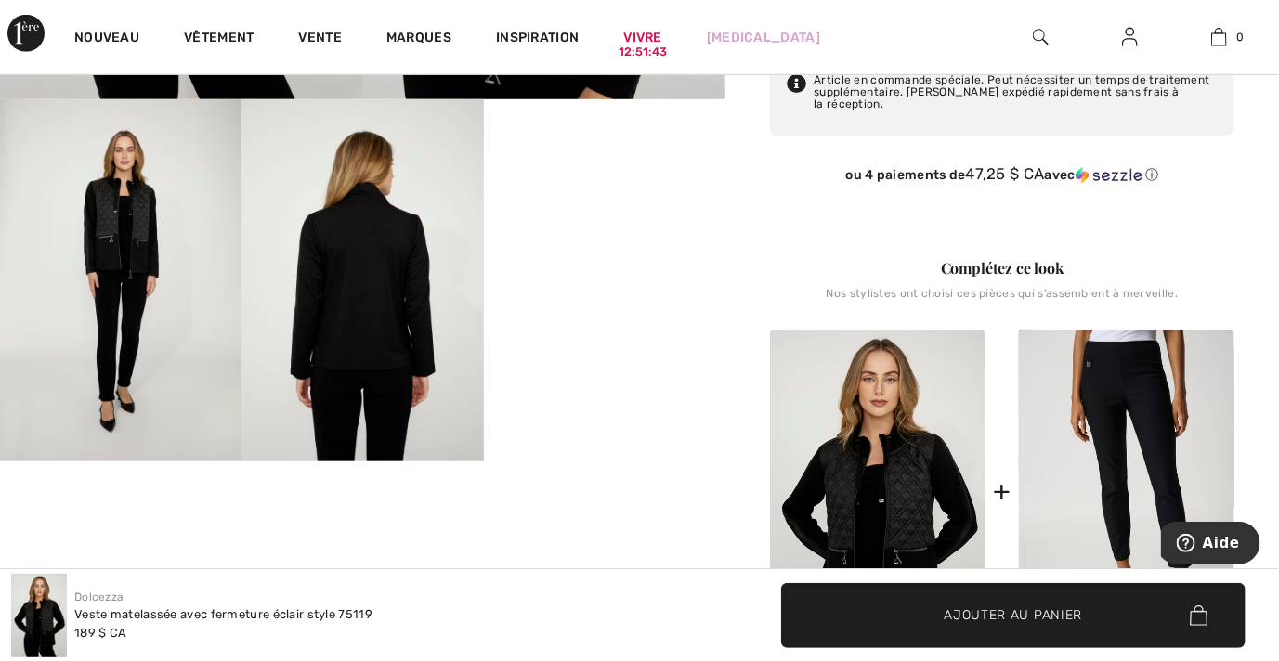
click at [358, 245] on img at bounding box center [361, 280] width 241 height 362
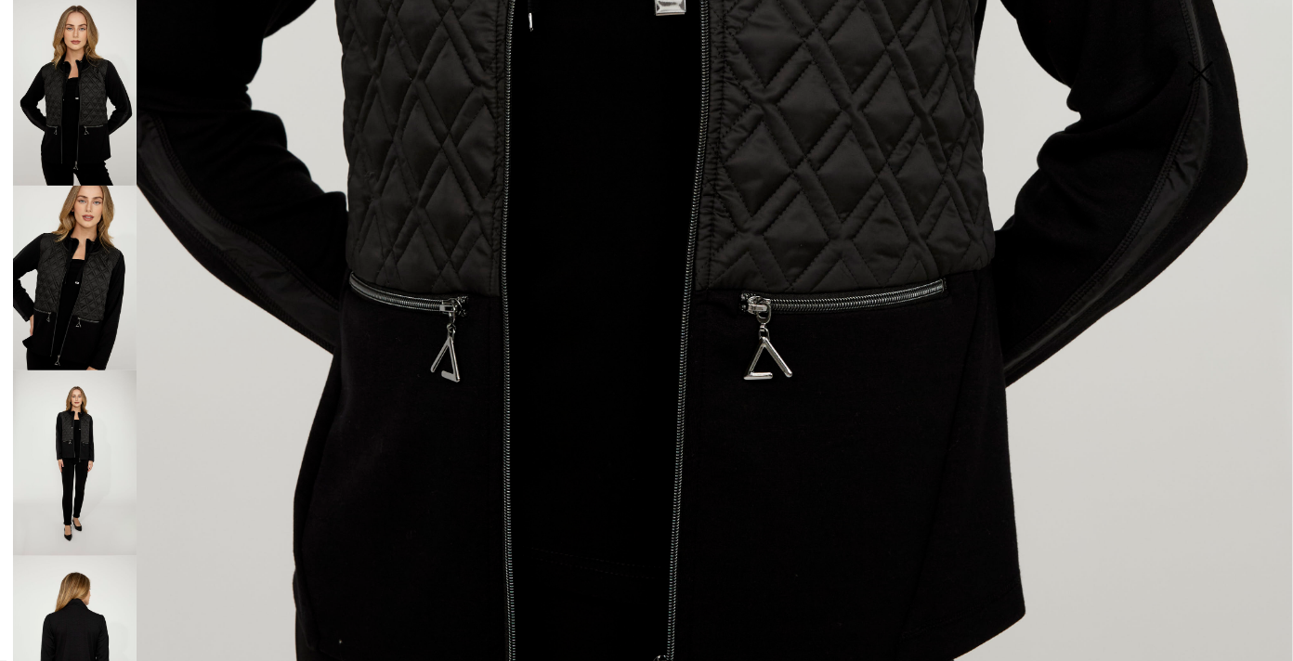
scroll to position [1075, 0]
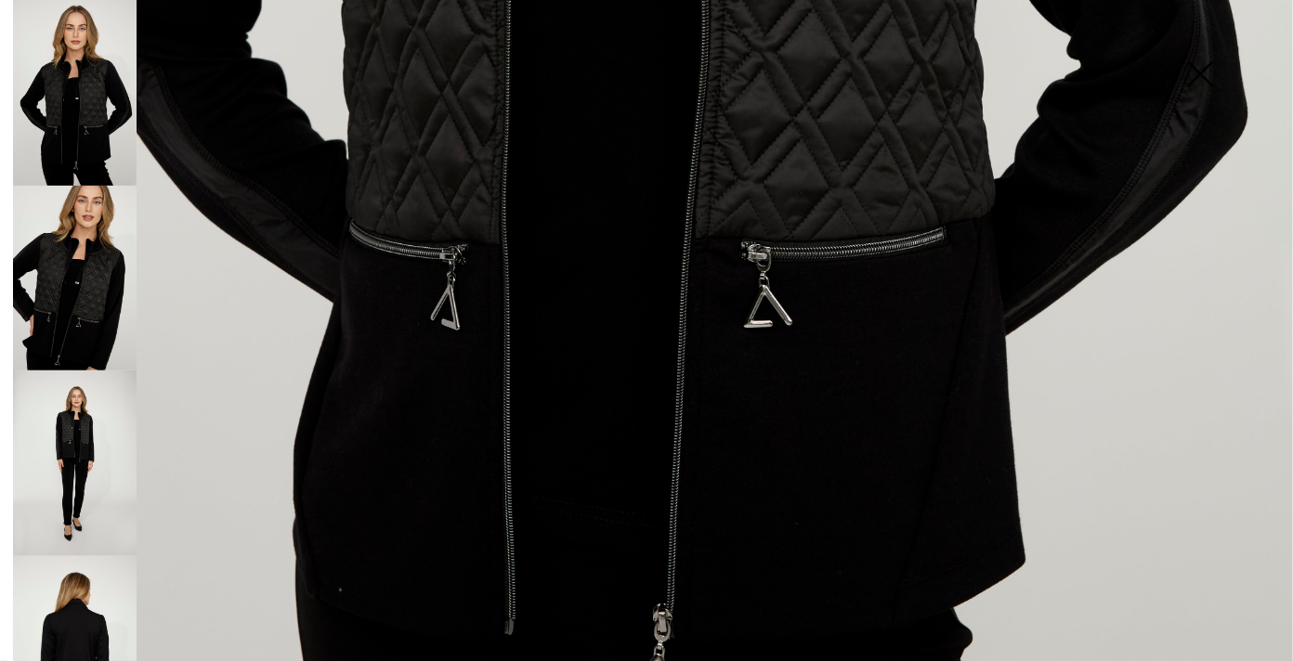
click at [65, 601] on img at bounding box center [75, 649] width 124 height 186
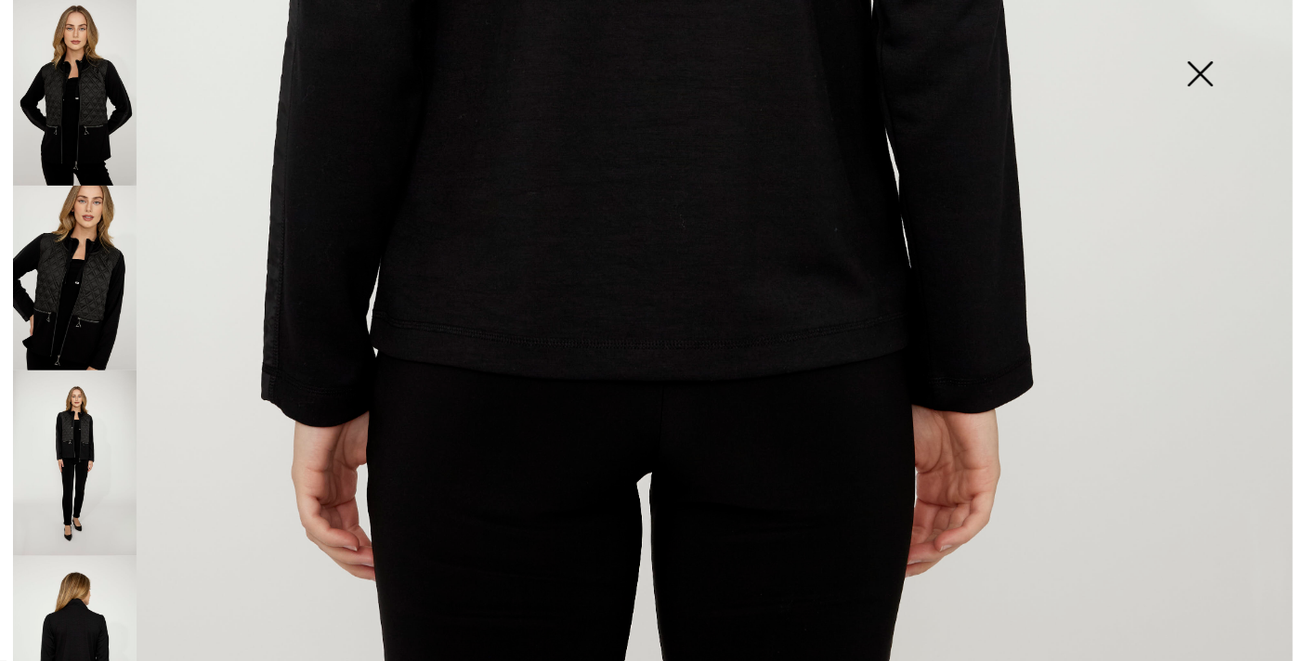
click at [68, 424] on img at bounding box center [75, 464] width 124 height 186
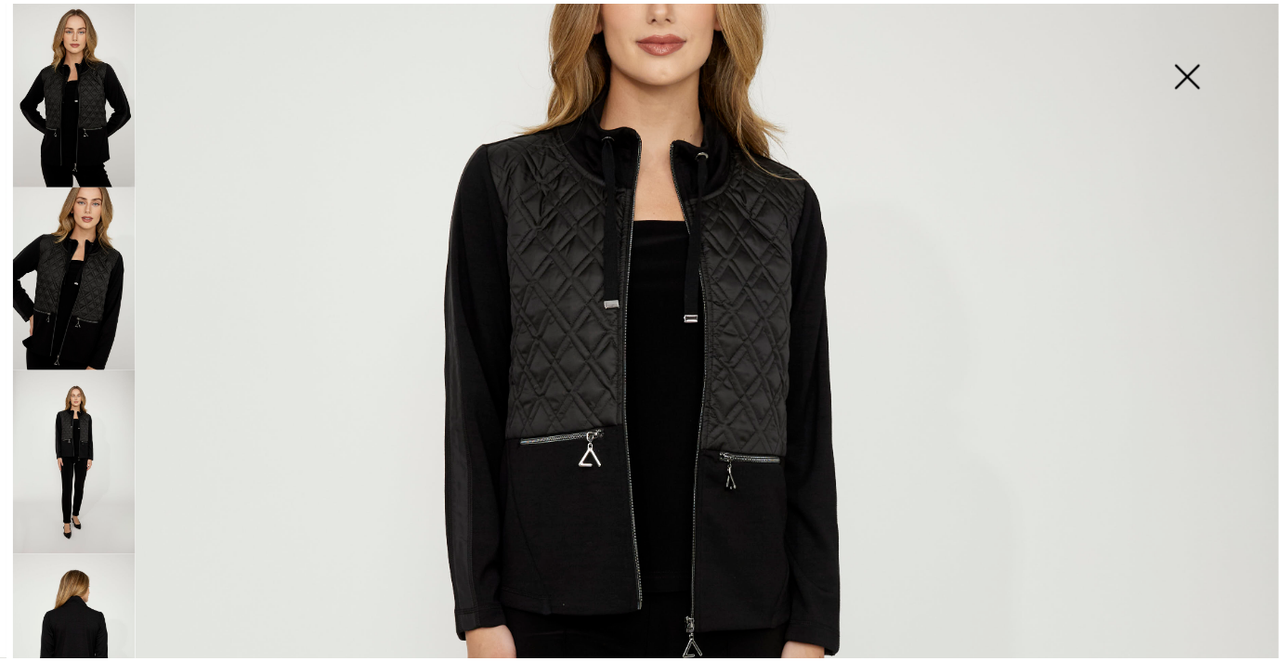
scroll to position [292, 0]
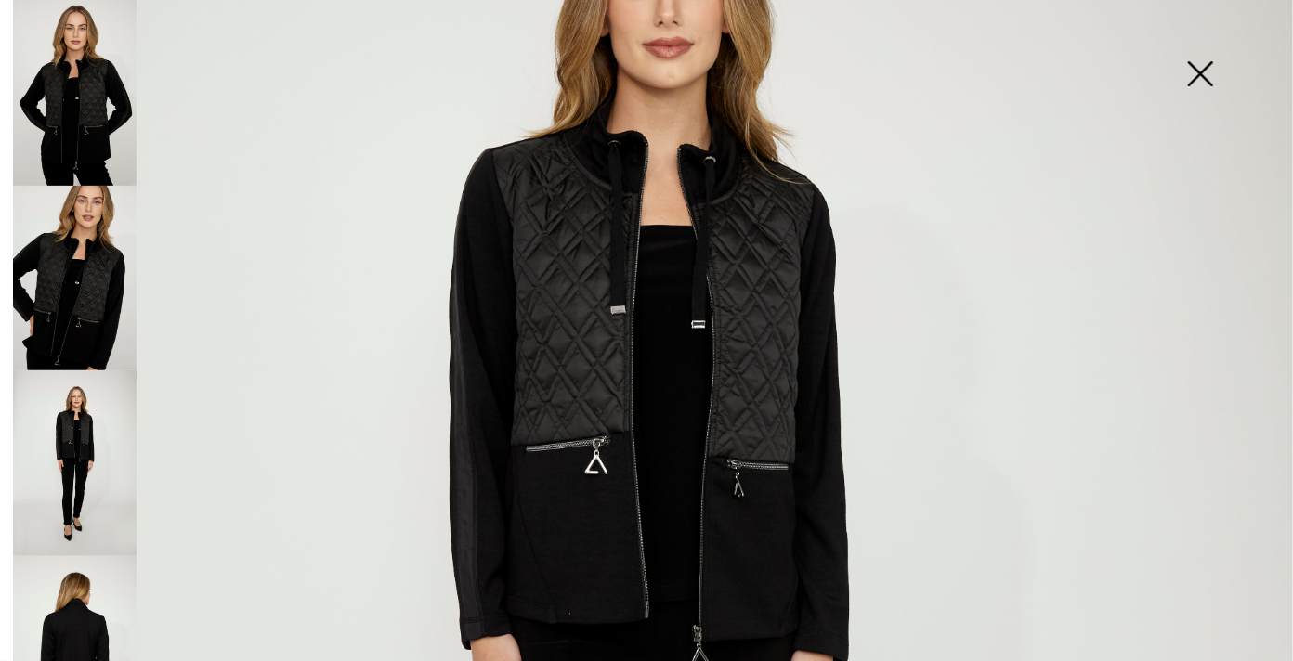
click at [1197, 72] on img at bounding box center [1199, 76] width 93 height 96
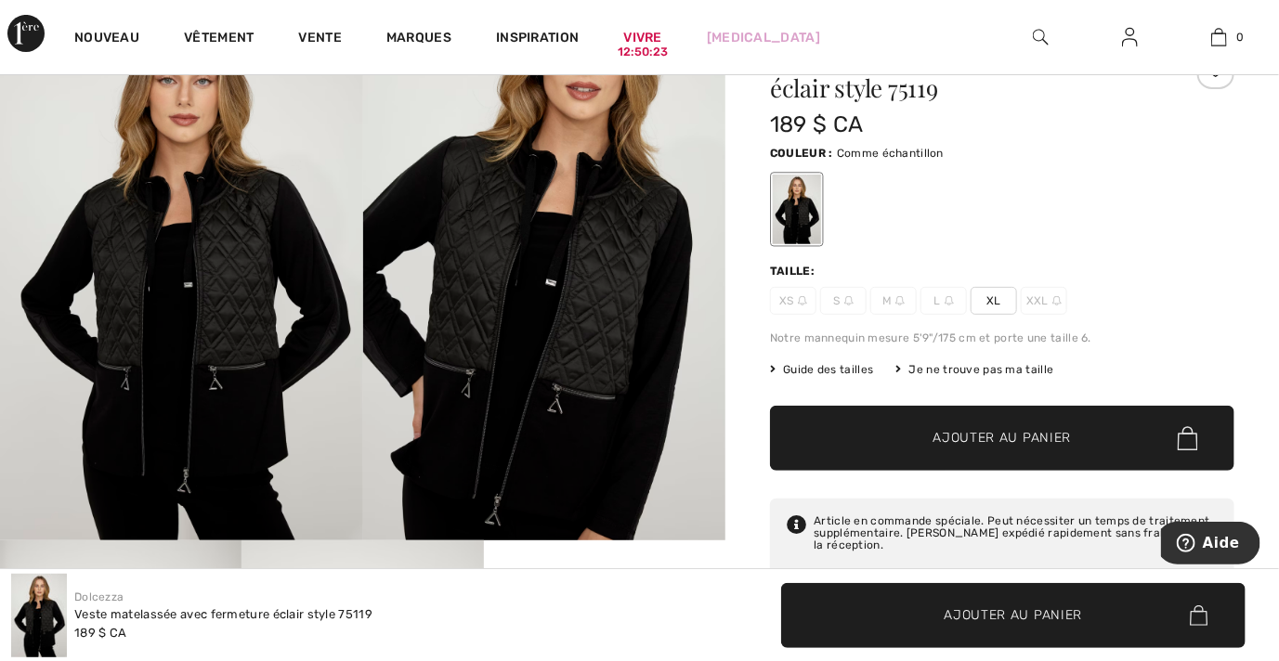
scroll to position [92, 0]
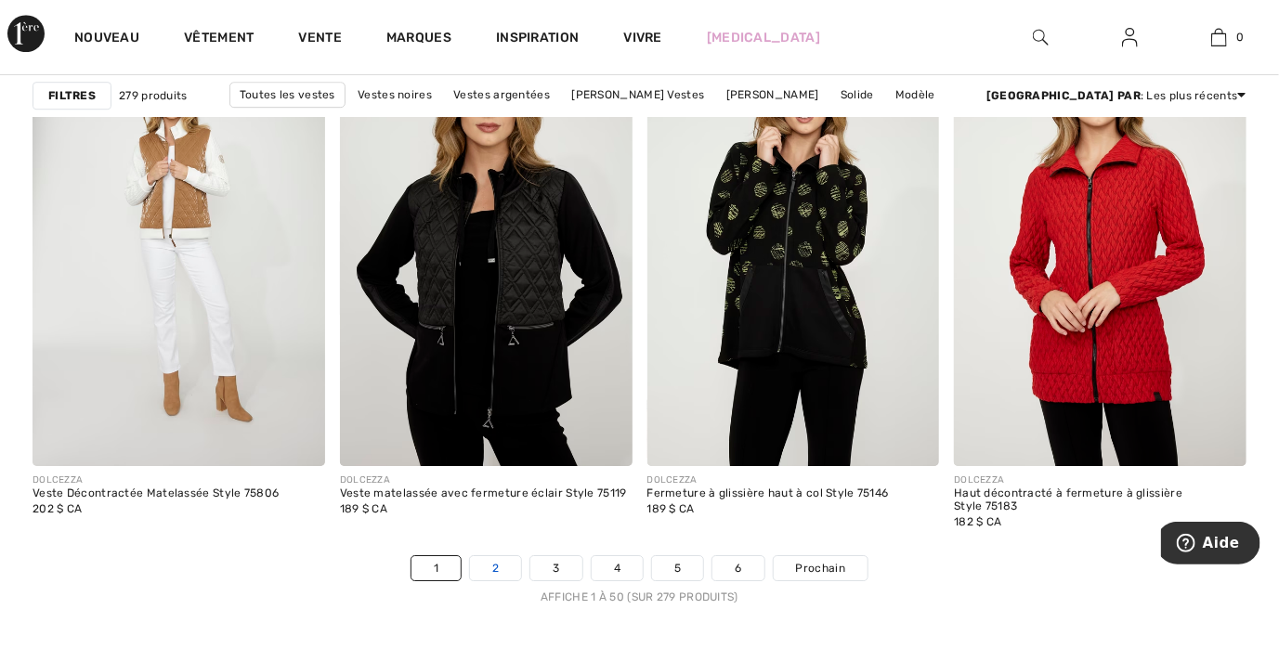
click at [489, 566] on link "2" at bounding box center [495, 568] width 51 height 24
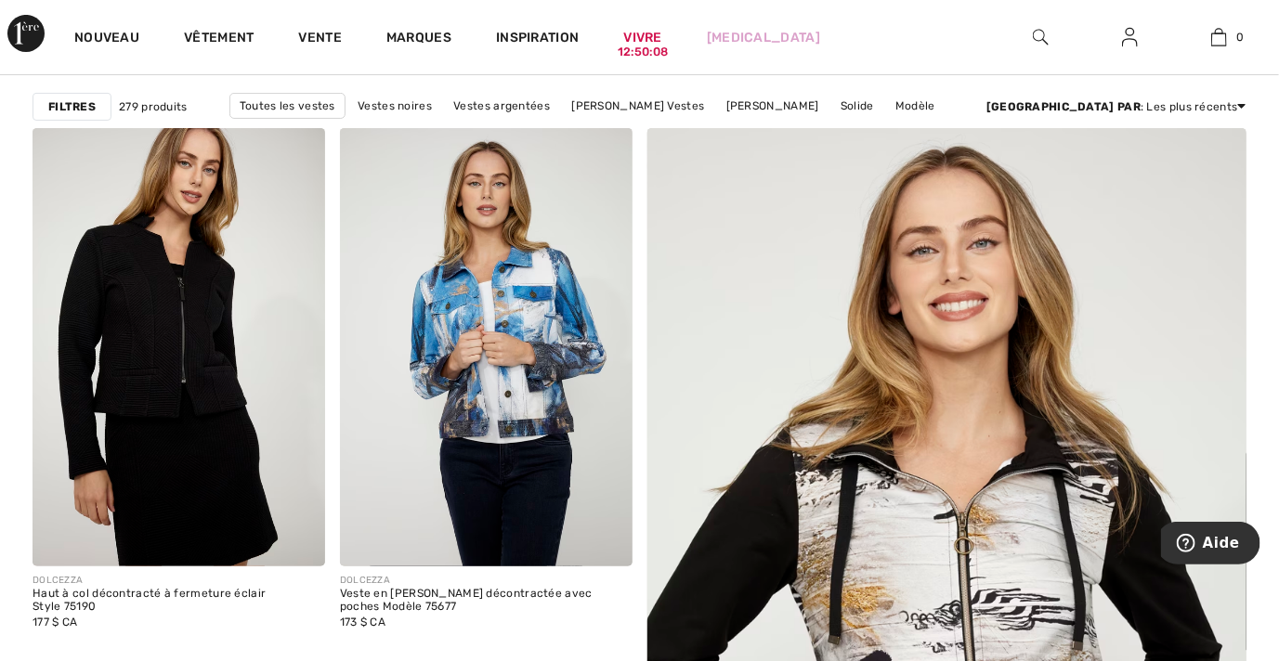
scroll to position [168, 0]
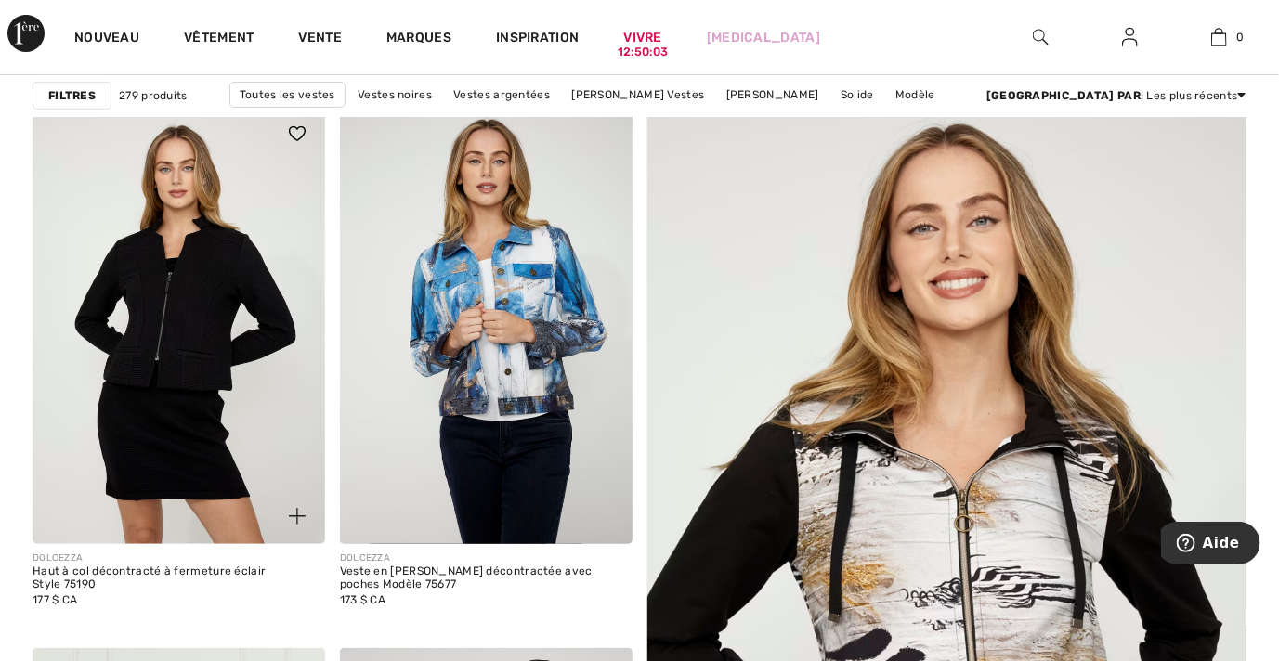
click at [199, 343] on img at bounding box center [179, 325] width 293 height 438
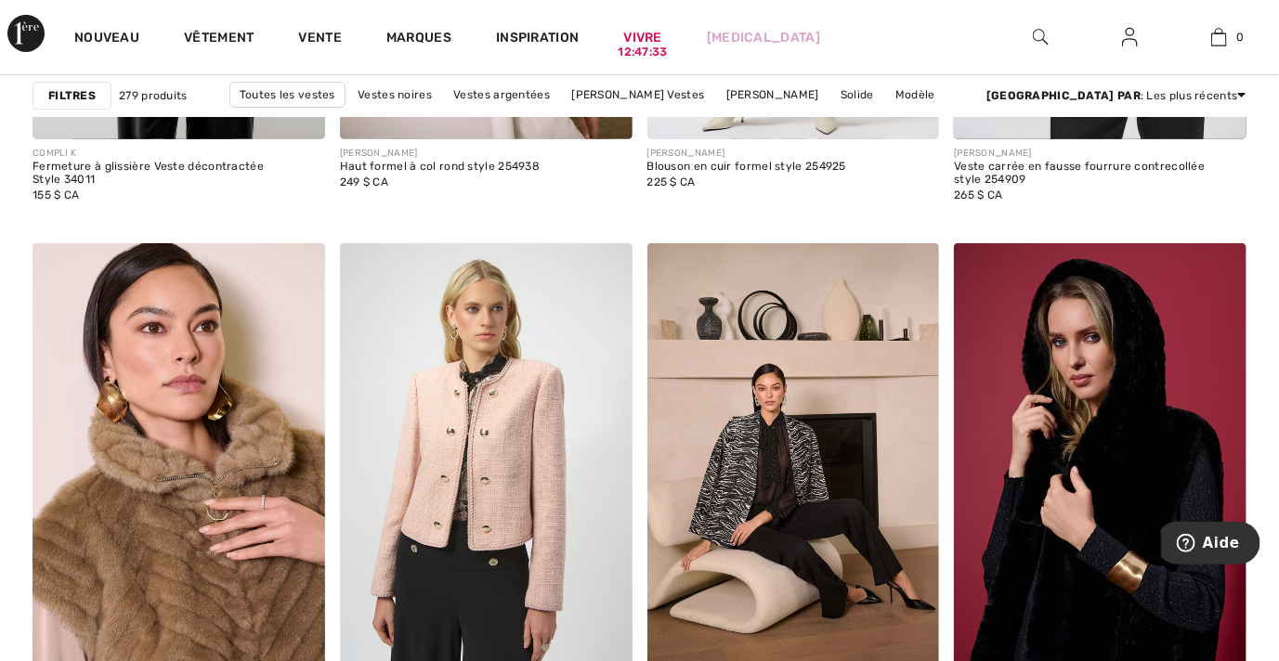
scroll to position [6004, 0]
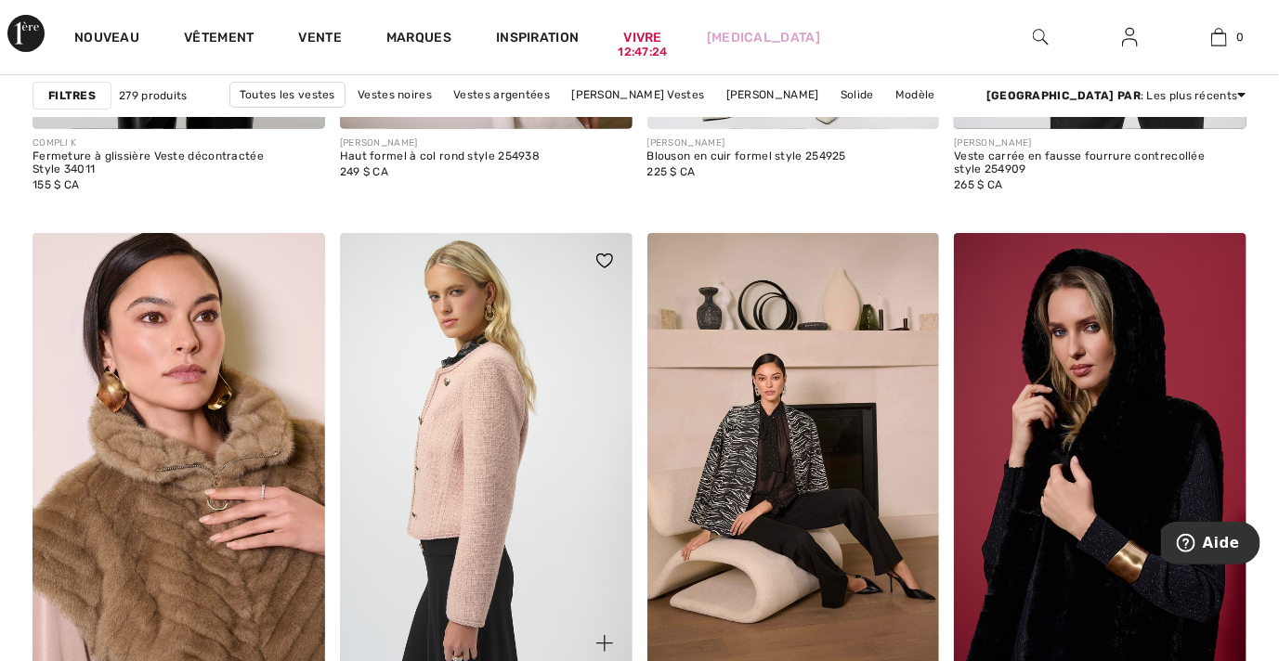
click at [497, 469] on img at bounding box center [486, 452] width 293 height 438
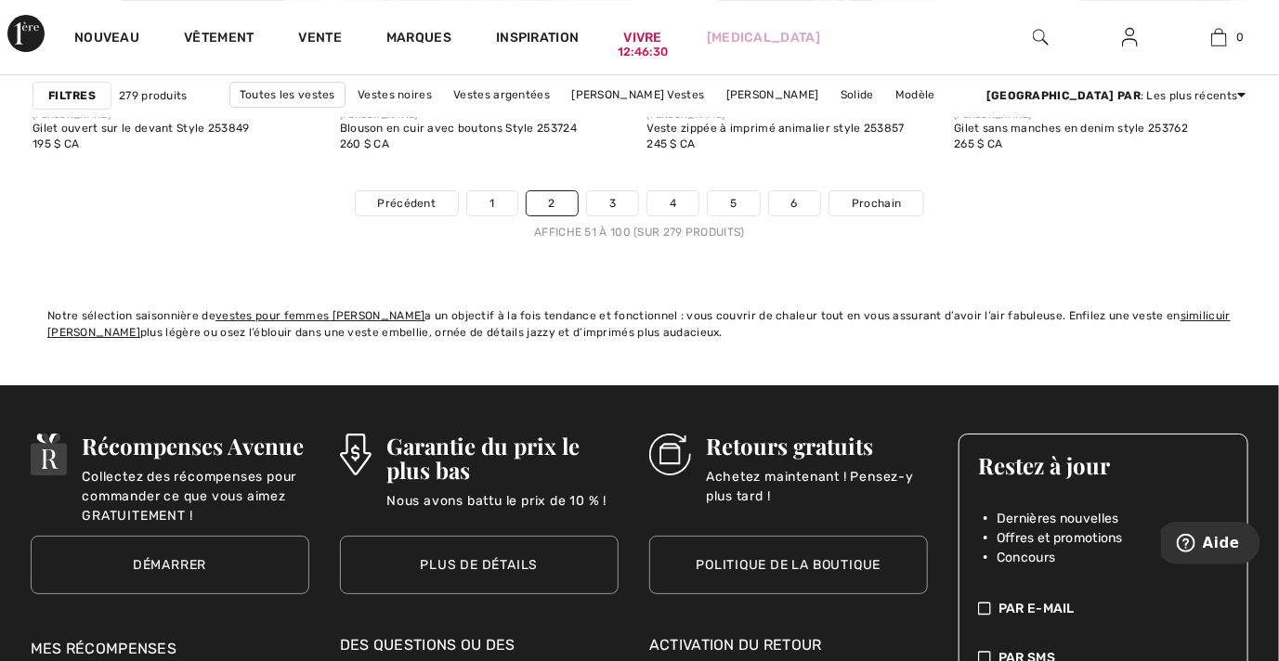
scroll to position [8437, 0]
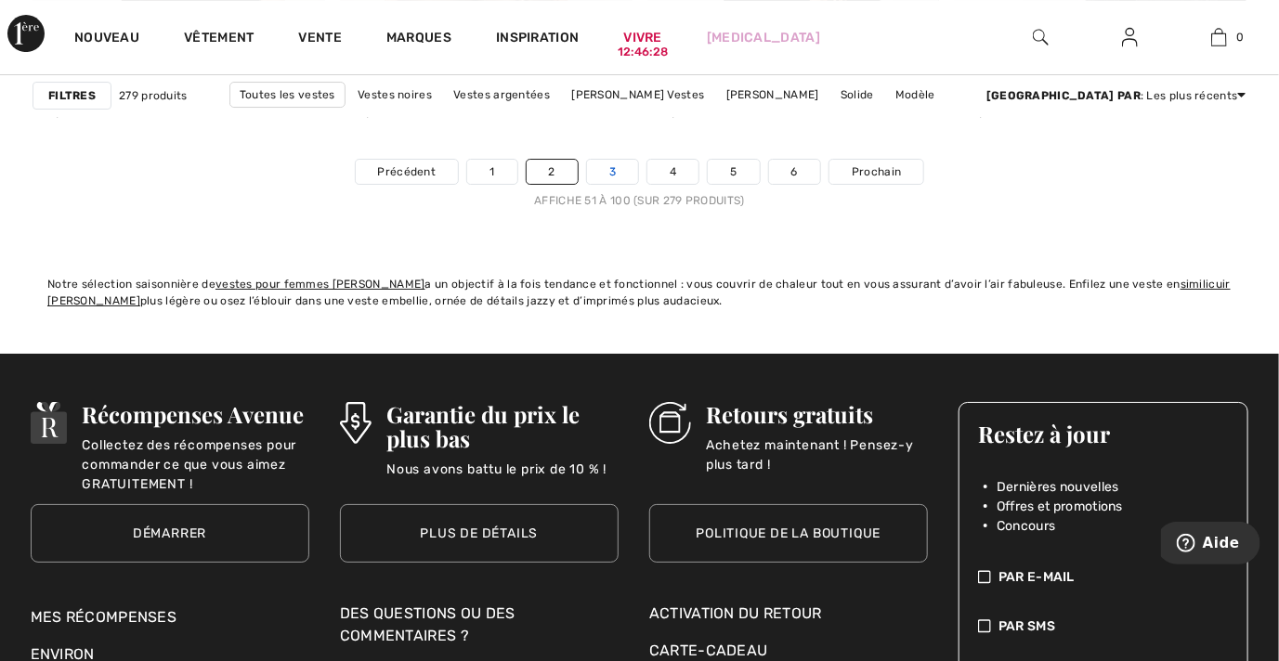
click at [606, 169] on link "3" at bounding box center [612, 172] width 51 height 24
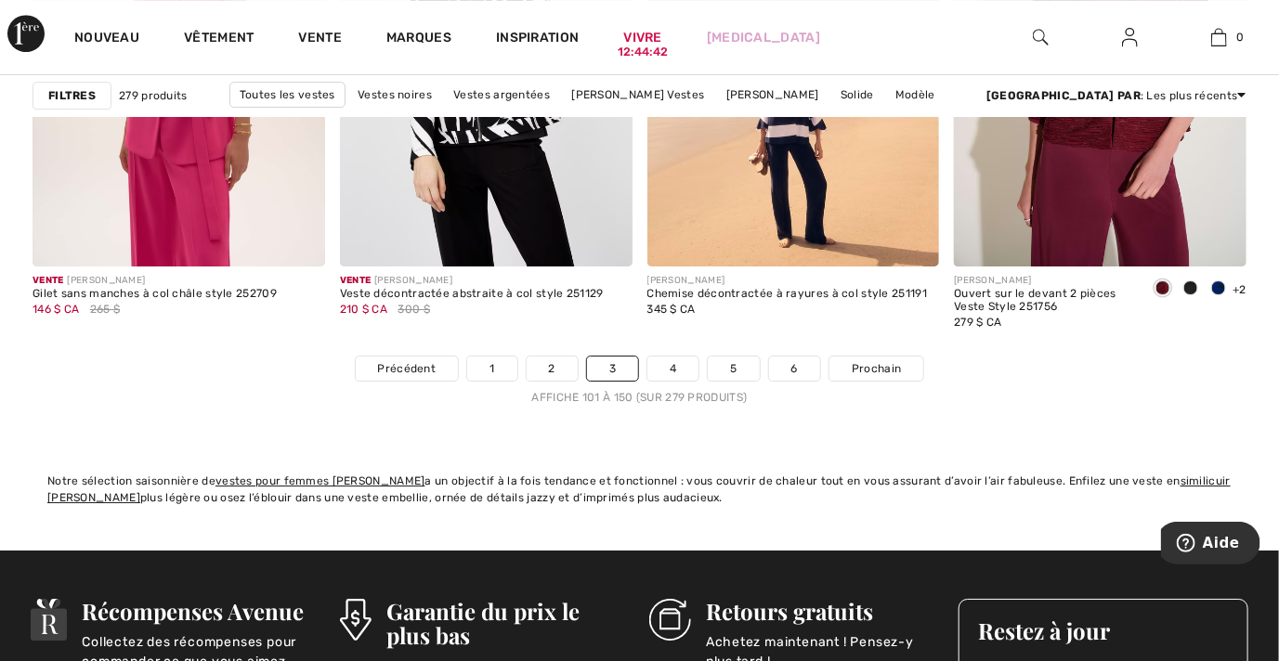
scroll to position [8294, 0]
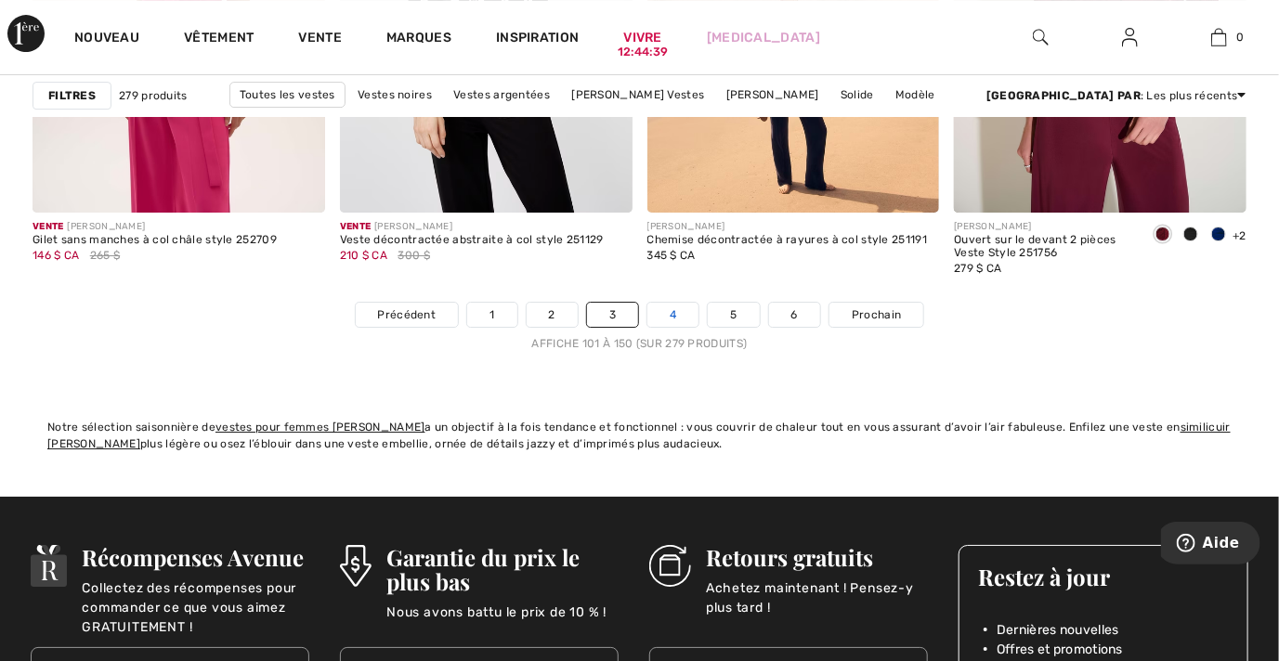
click at [686, 320] on link "4" at bounding box center [672, 315] width 51 height 24
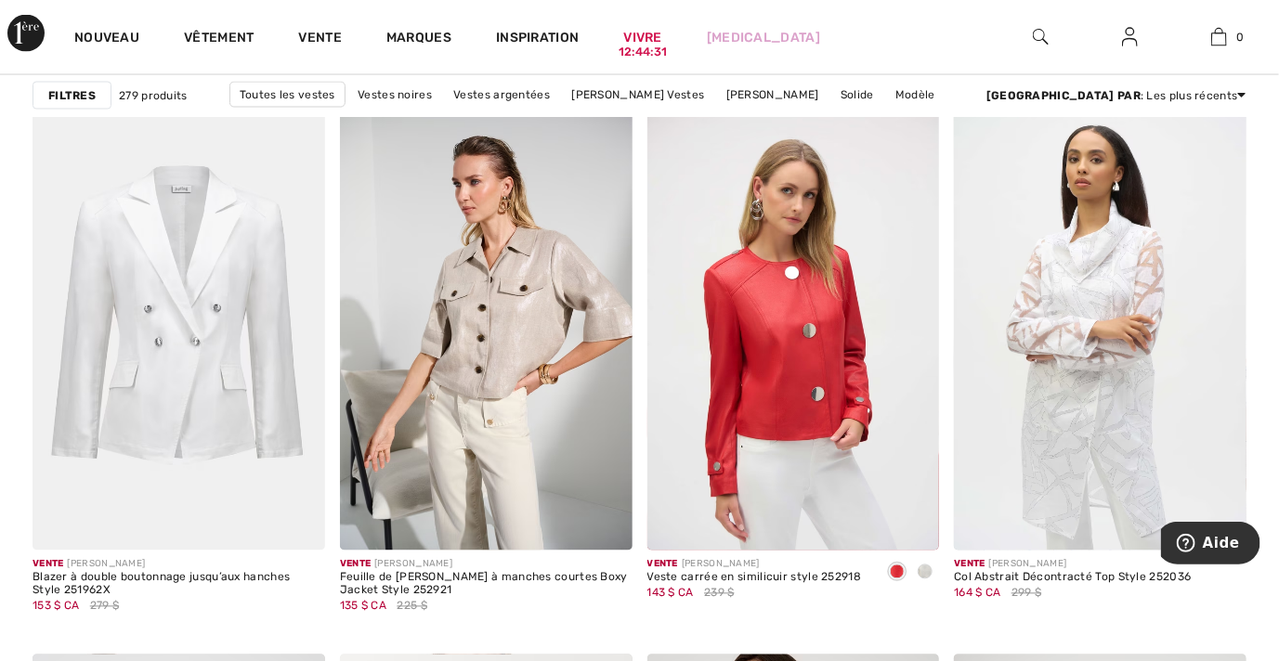
scroll to position [1267, 0]
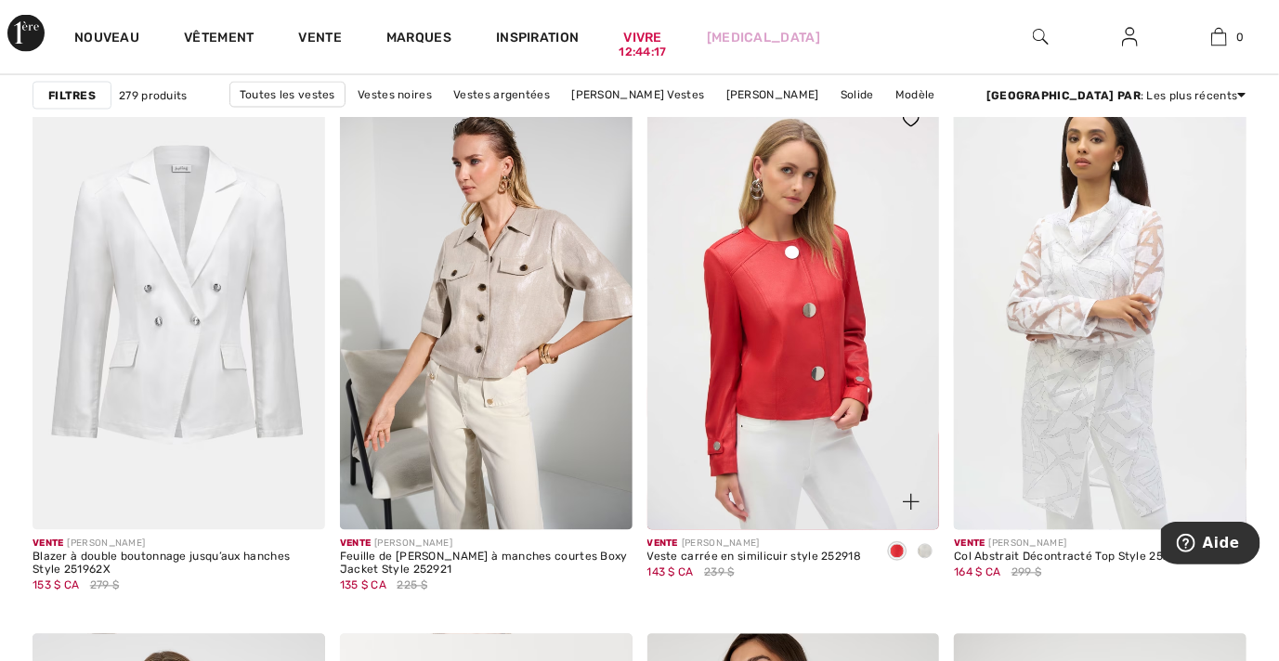
click at [923, 549] on span at bounding box center [925, 551] width 15 height 15
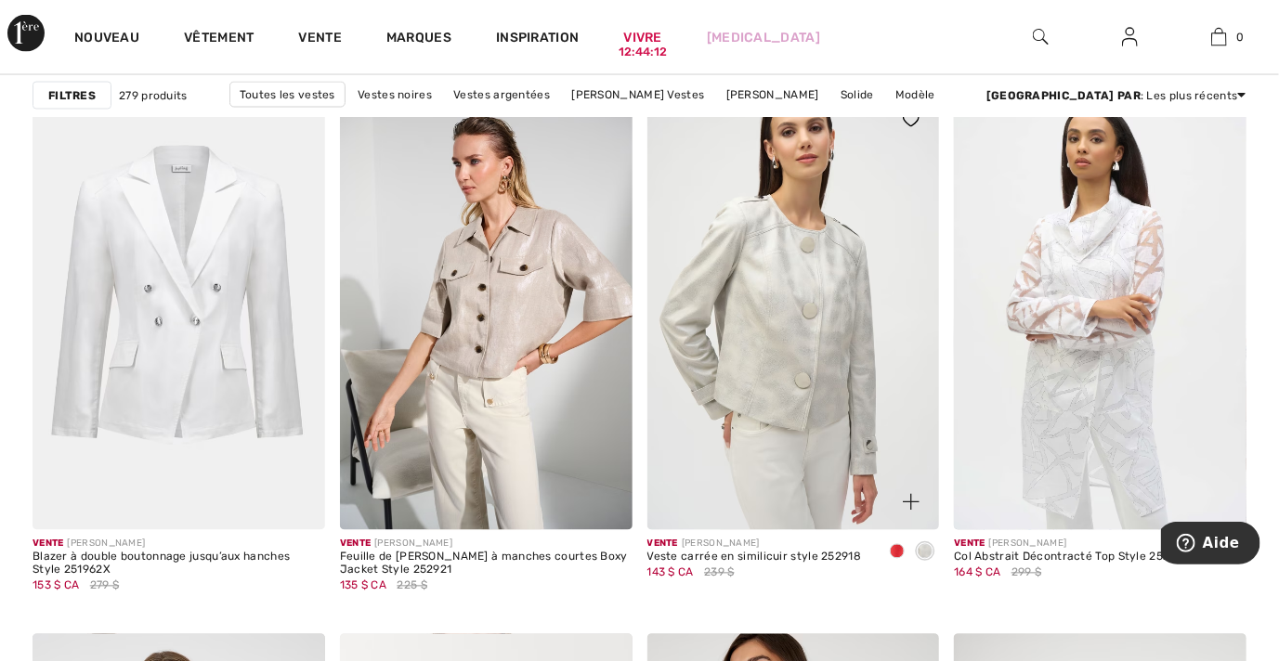
click at [896, 552] on span at bounding box center [897, 551] width 15 height 15
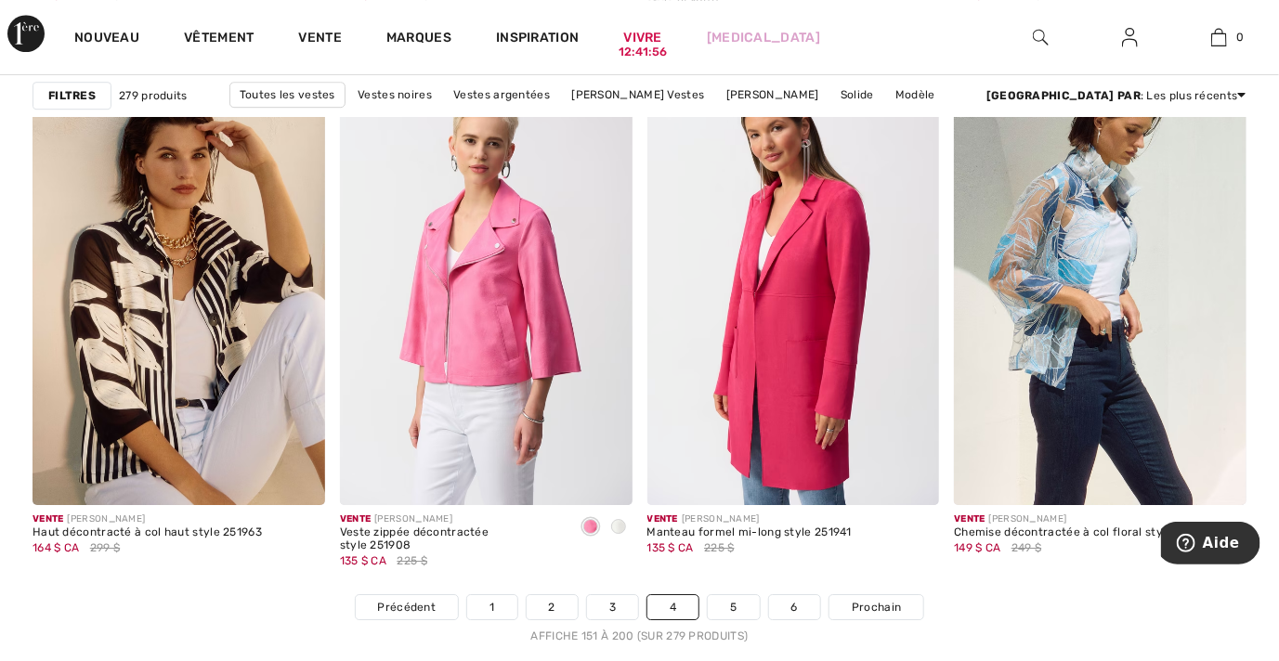
scroll to position [8020, 0]
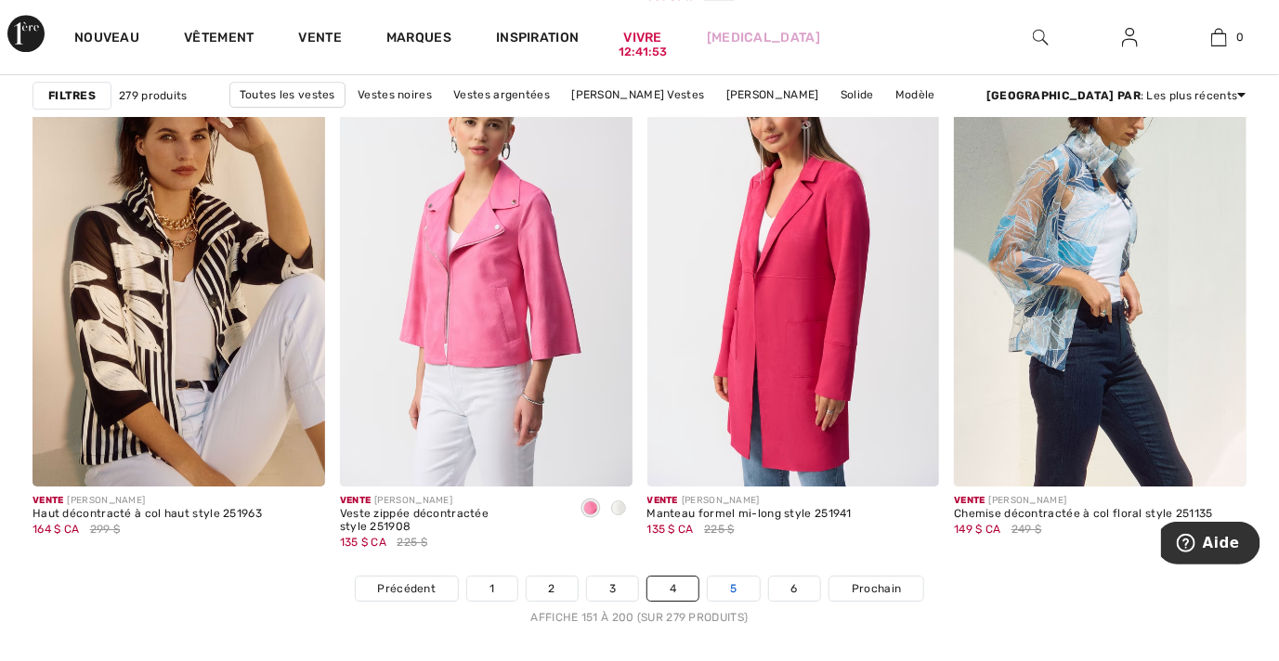
click at [742, 584] on link "5" at bounding box center [733, 589] width 51 height 24
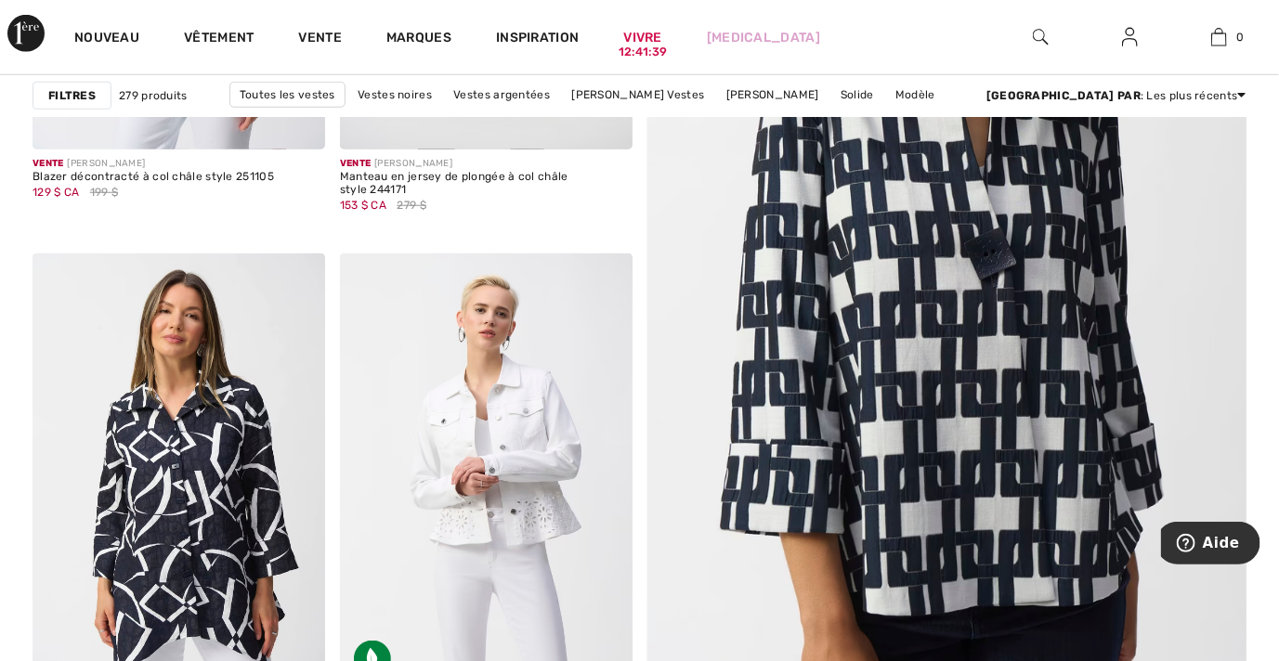
scroll to position [656, 0]
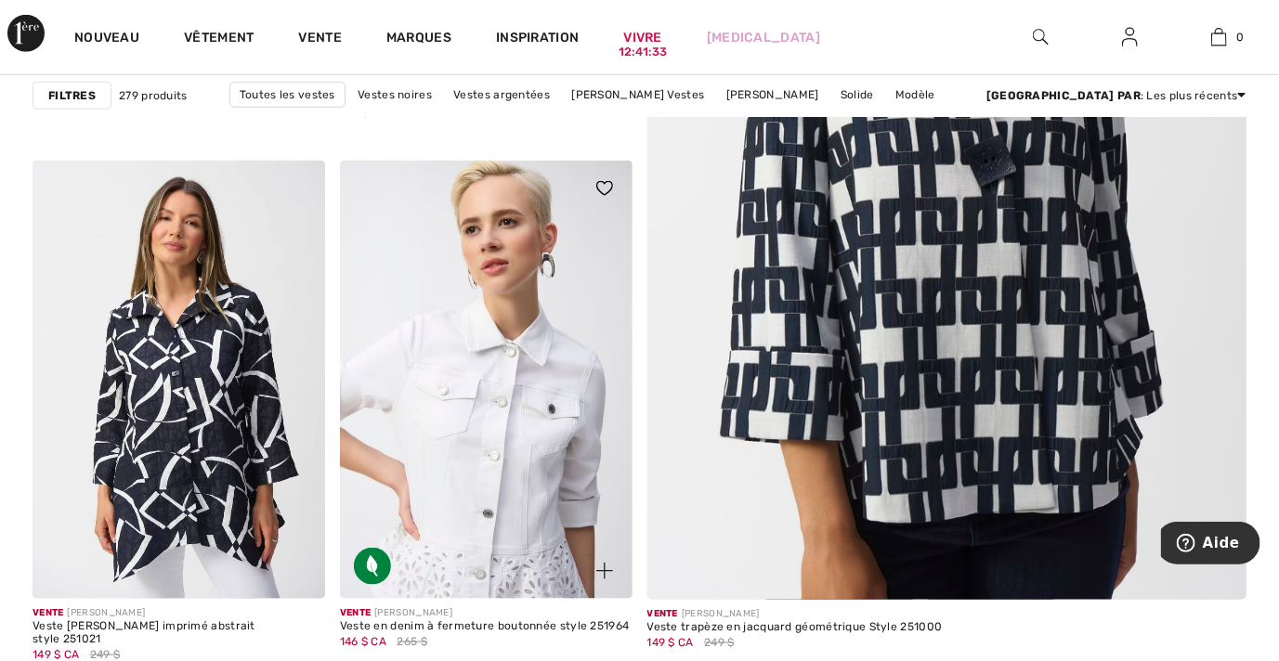
click at [551, 449] on img at bounding box center [486, 380] width 293 height 438
